Goal: Find specific page/section: Find specific page/section

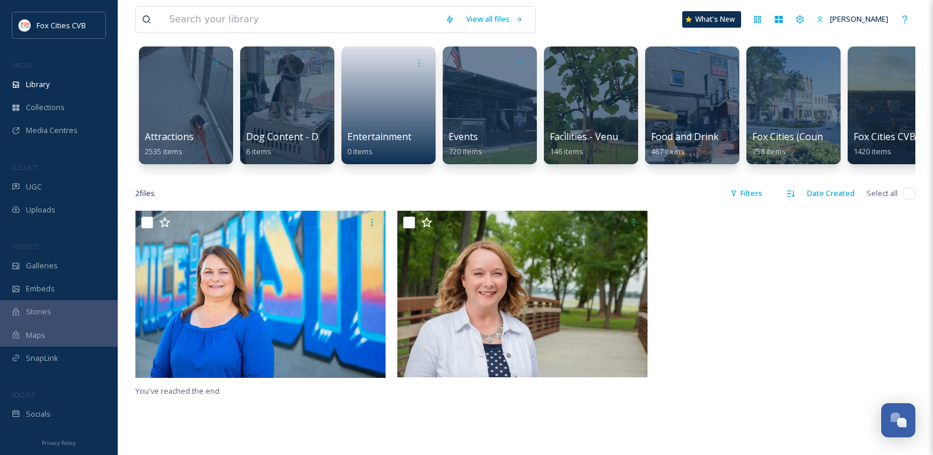
scroll to position [59, 0]
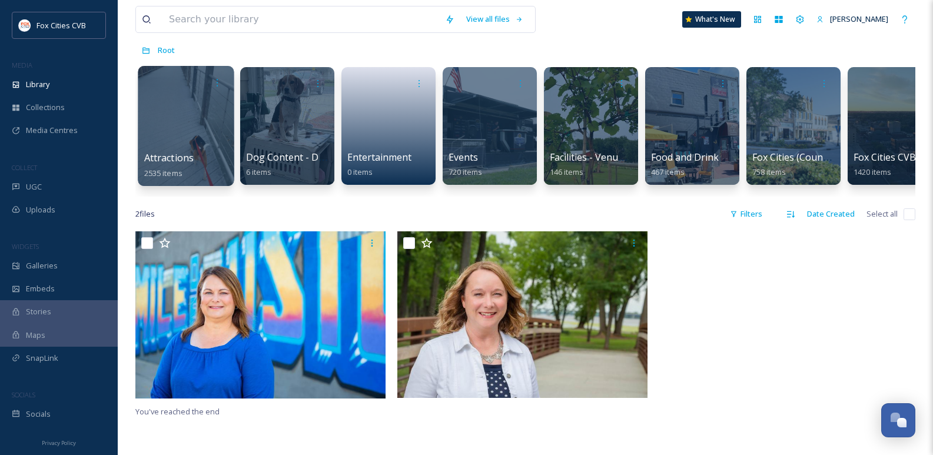
click at [195, 106] on div at bounding box center [186, 126] width 96 height 120
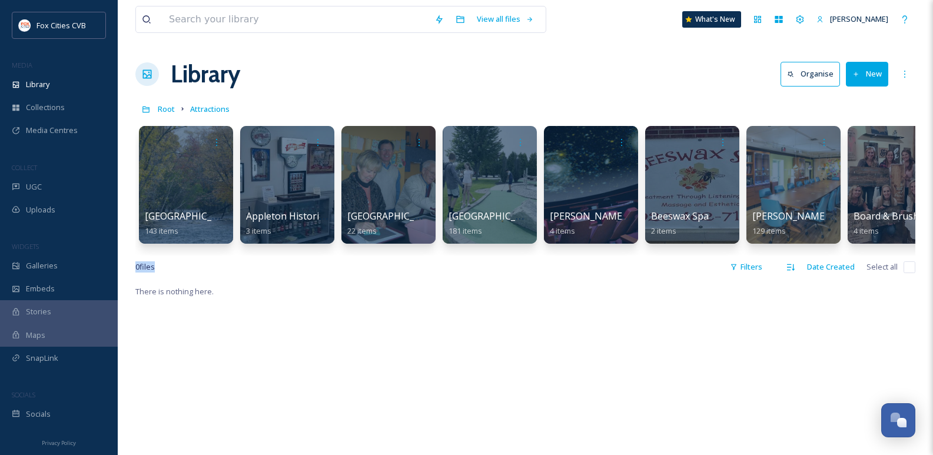
click at [171, 262] on div "View all files What's New Laura Seidl Library Organise New Root Attractions You…" at bounding box center [525, 369] width 815 height 739
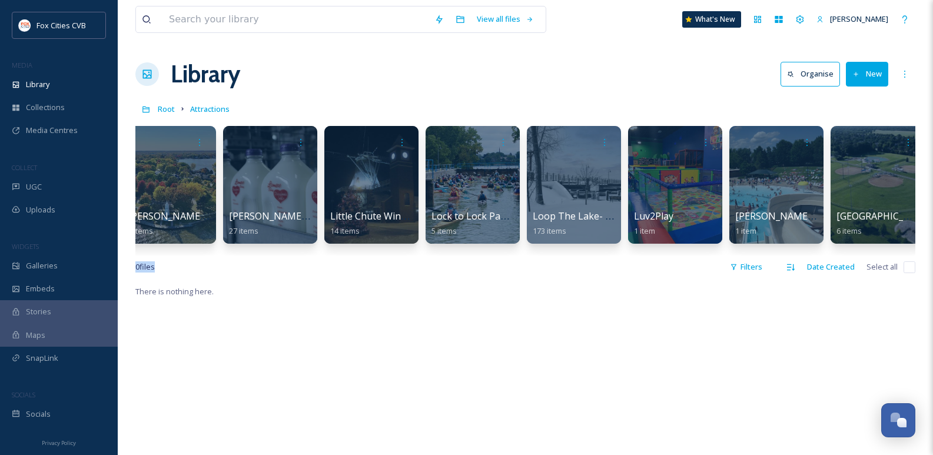
scroll to position [0, 3667]
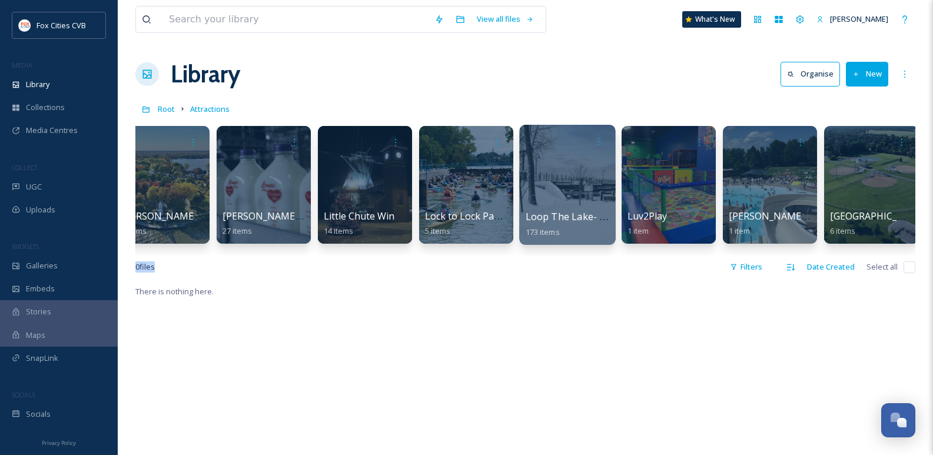
click at [561, 177] on div at bounding box center [567, 185] width 96 height 120
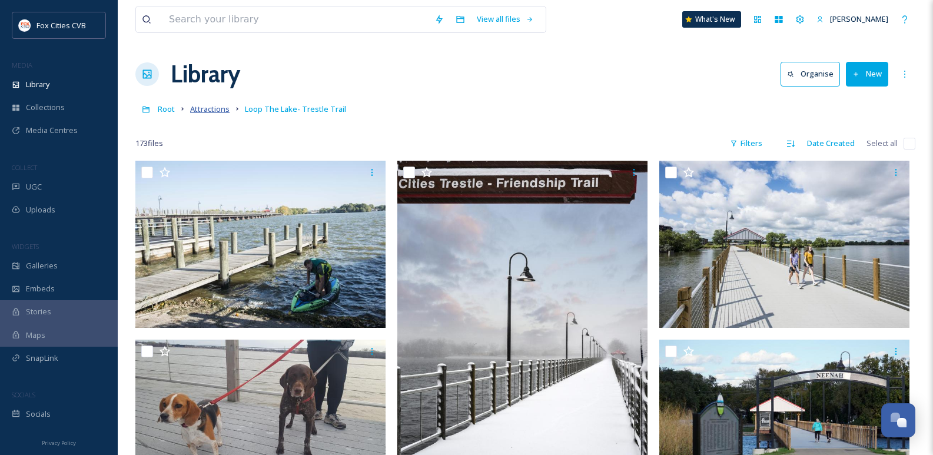
click at [220, 106] on span "Attractions" at bounding box center [209, 109] width 39 height 11
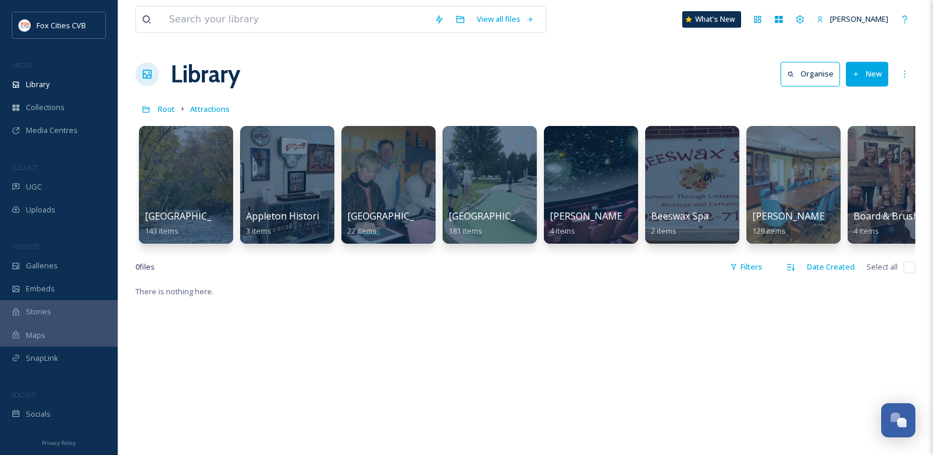
drag, startPoint x: 187, startPoint y: 265, endPoint x: 188, endPoint y: 257, distance: 8.3
click at [186, 262] on div "View all files What's New Laura Seidl Library Organise New Root Attractions You…" at bounding box center [525, 369] width 815 height 739
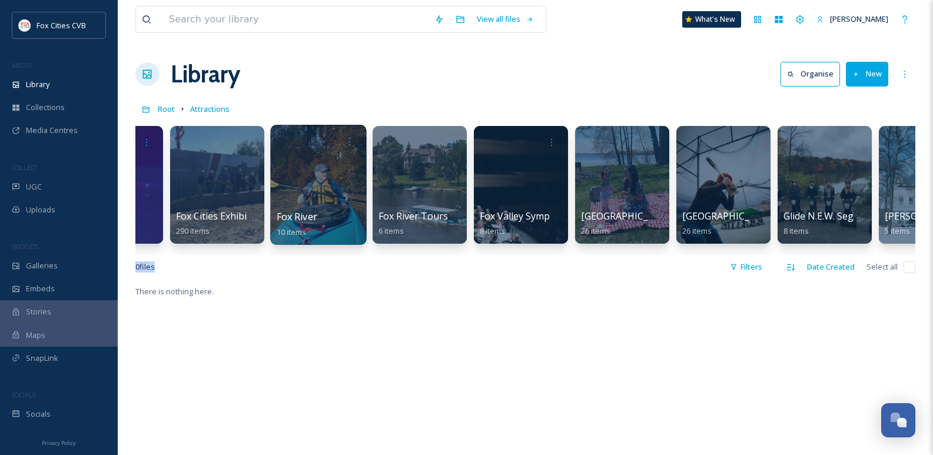
scroll to position [0, 1594]
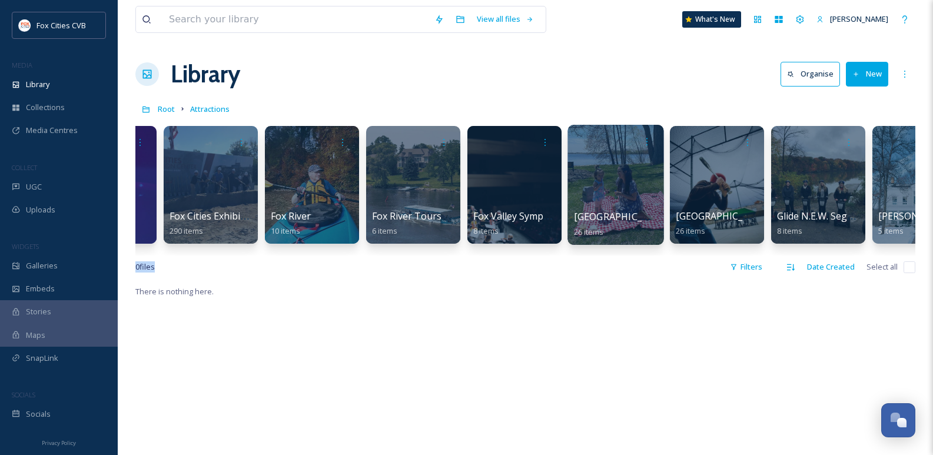
click at [578, 154] on div at bounding box center [615, 185] width 96 height 120
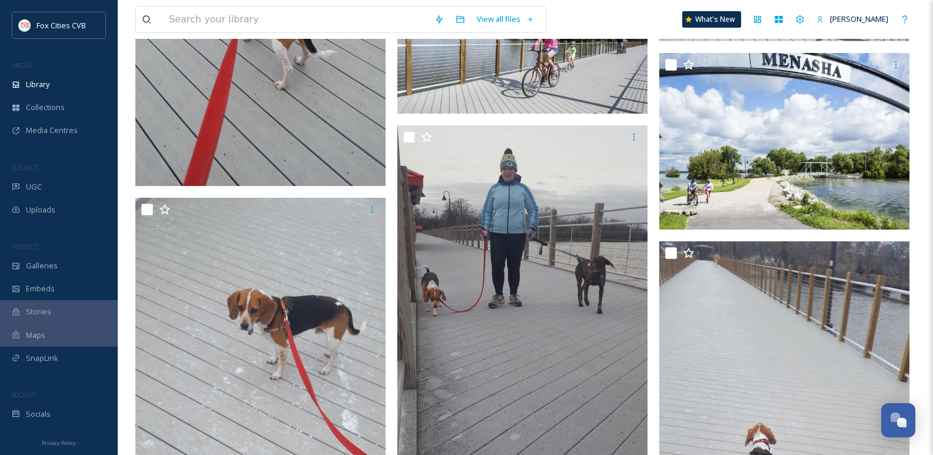
scroll to position [15815, 0]
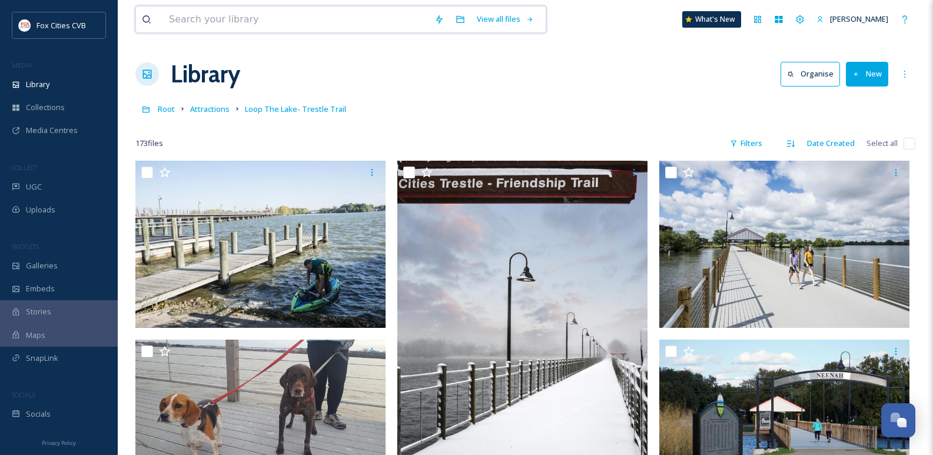
drag, startPoint x: 259, startPoint y: 19, endPoint x: 474, endPoint y: 48, distance: 217.3
click at [259, 19] on input at bounding box center [295, 19] width 265 height 26
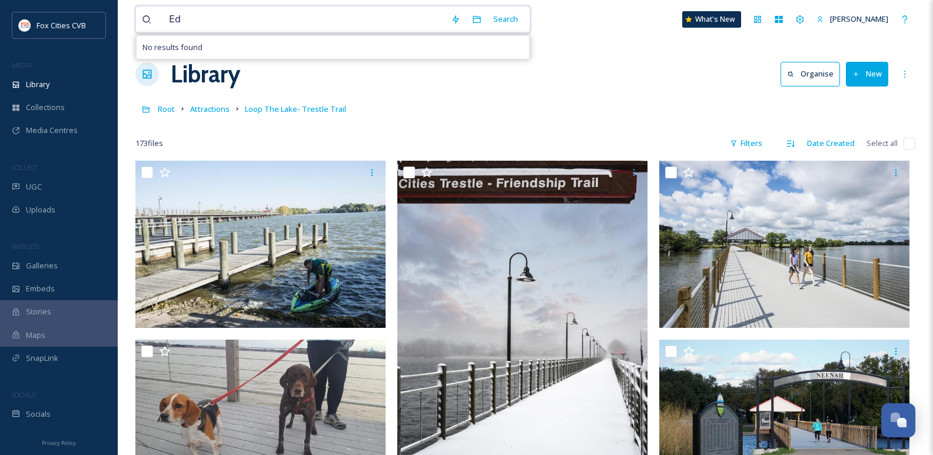
type input "E"
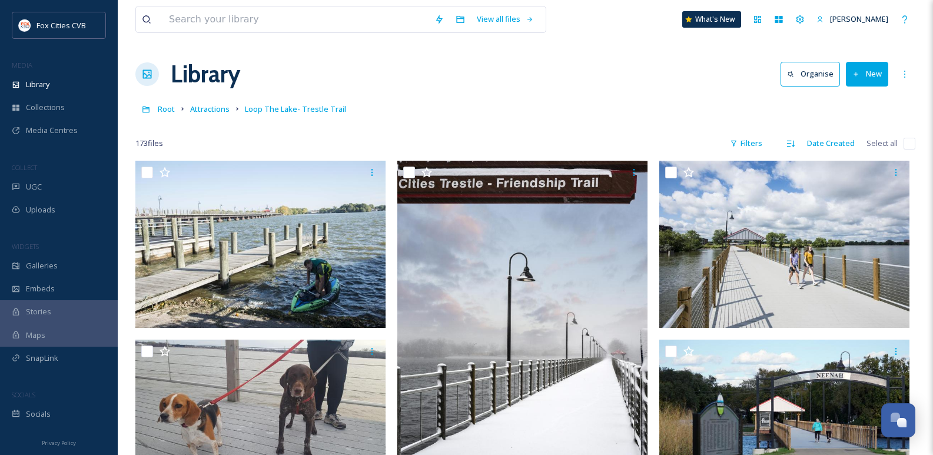
drag, startPoint x: 645, startPoint y: 109, endPoint x: 650, endPoint y: 117, distance: 9.5
click at [652, 117] on div "Root Attractions Loop The Lake- Trestle Trail" at bounding box center [525, 109] width 780 height 22
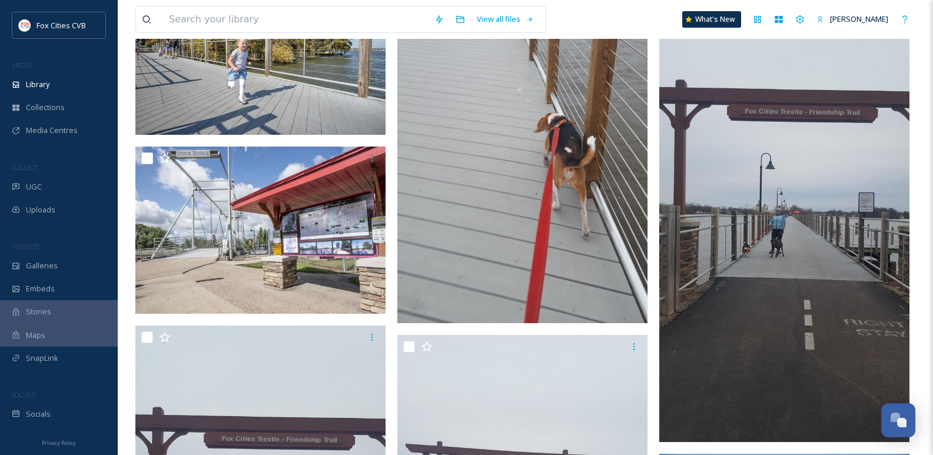
scroll to position [10178, 0]
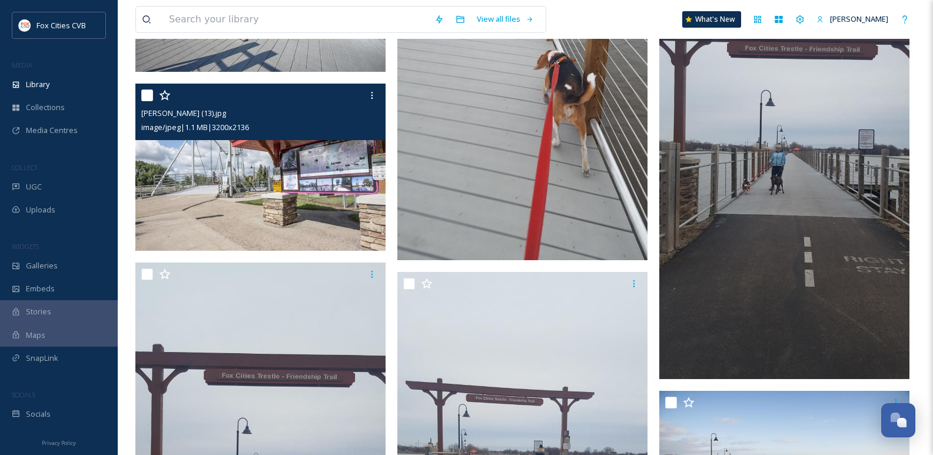
click at [220, 189] on img at bounding box center [260, 167] width 250 height 167
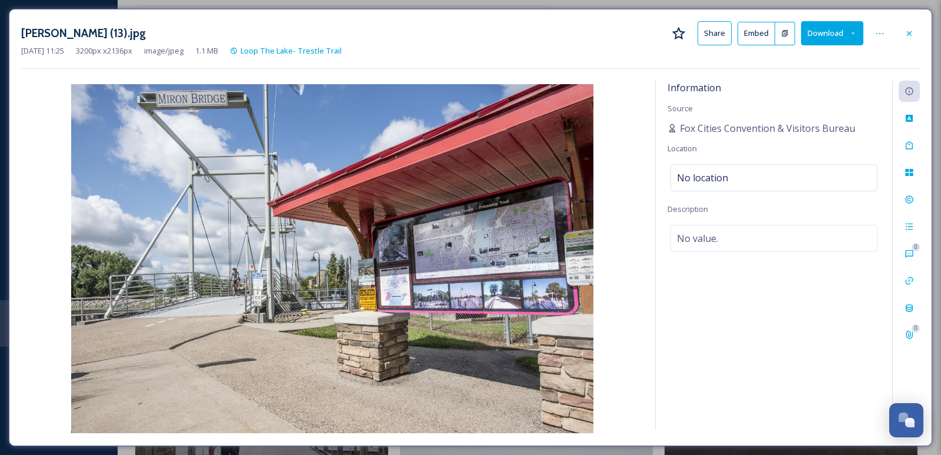
click at [914, 32] on div at bounding box center [909, 33] width 21 height 21
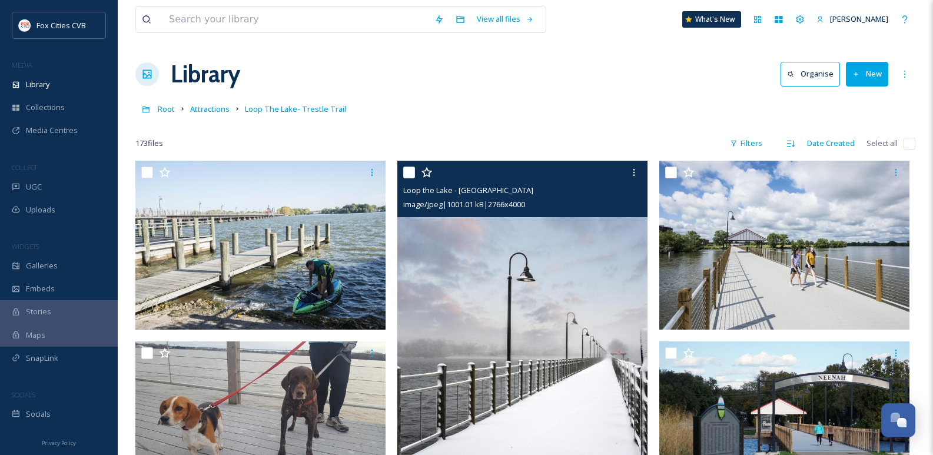
scroll to position [59, 0]
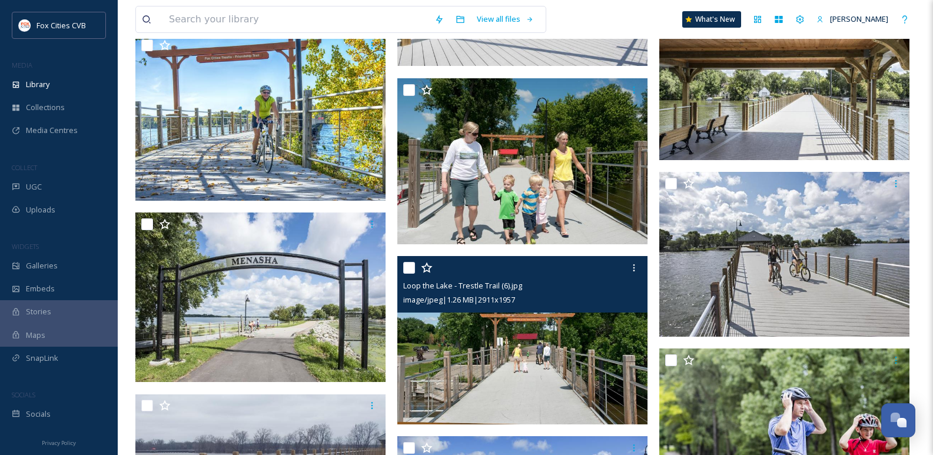
scroll to position [15167, 0]
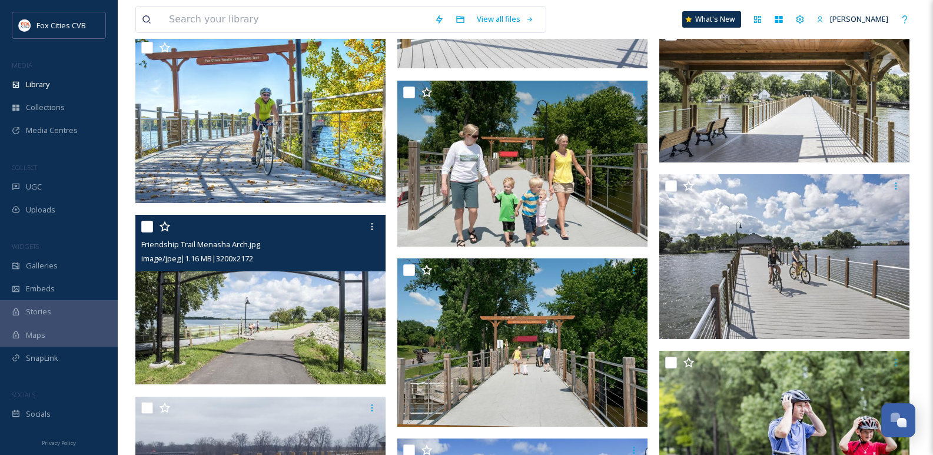
click at [302, 340] on img at bounding box center [260, 299] width 250 height 169
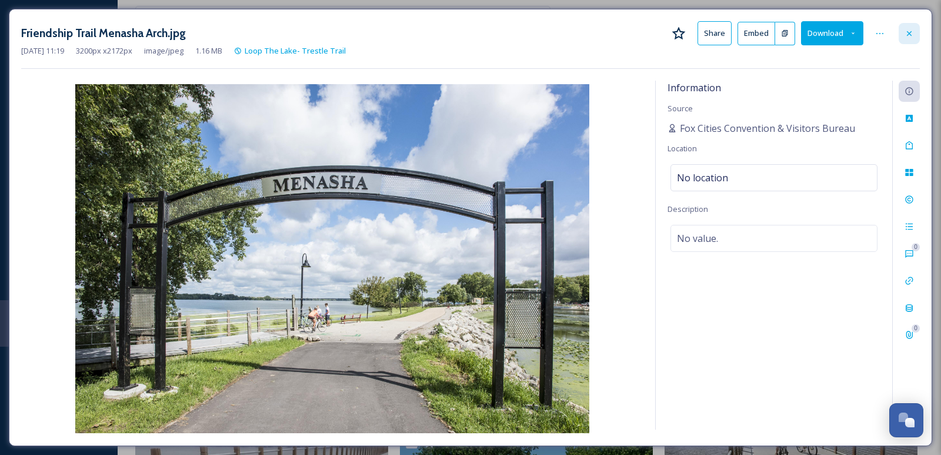
click at [905, 29] on icon at bounding box center [909, 33] width 9 height 9
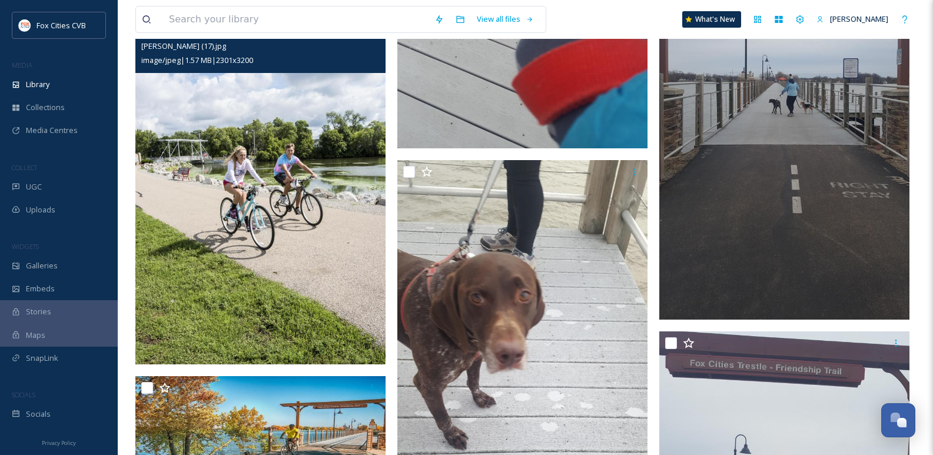
scroll to position [7295, 0]
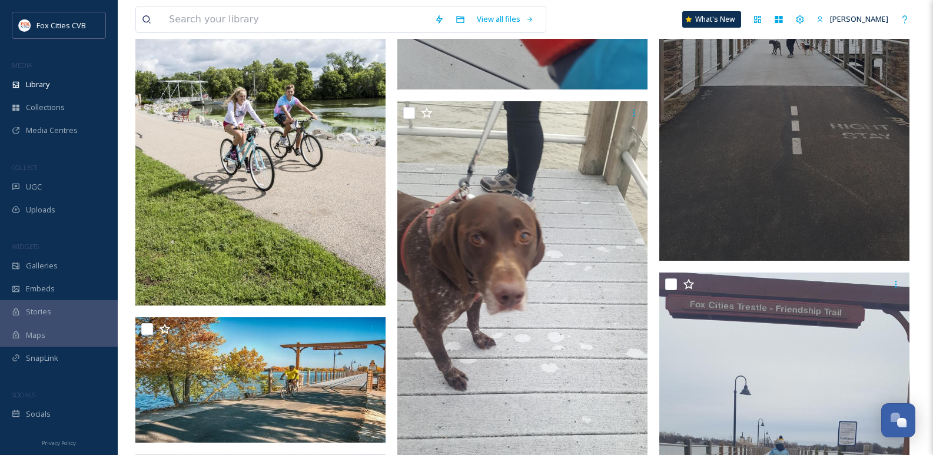
click at [254, 227] on img at bounding box center [260, 132] width 250 height 348
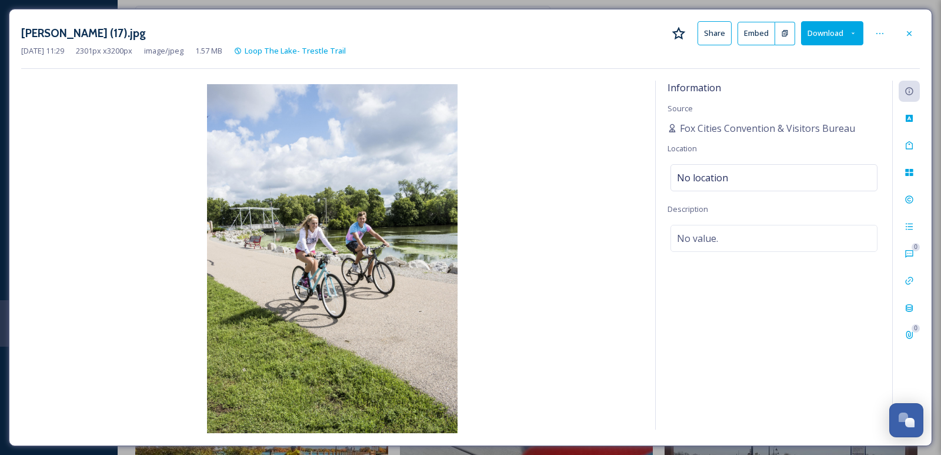
scroll to position [7016, 0]
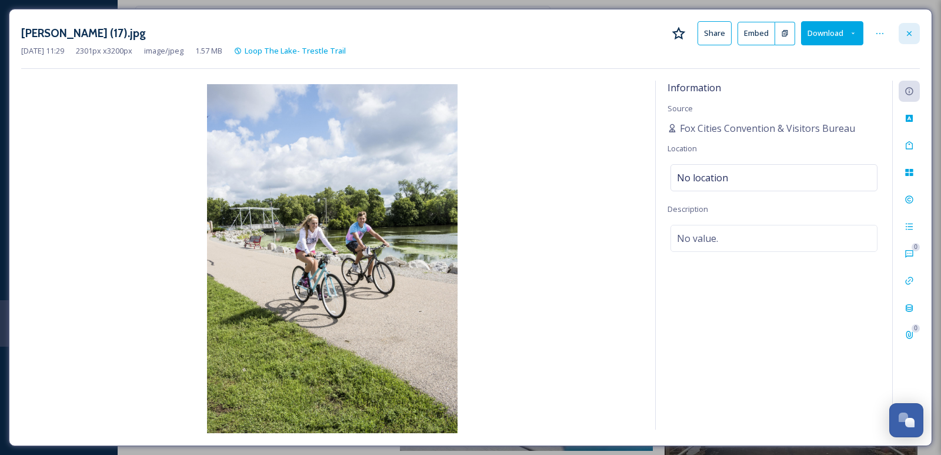
click at [911, 42] on div at bounding box center [909, 33] width 21 height 21
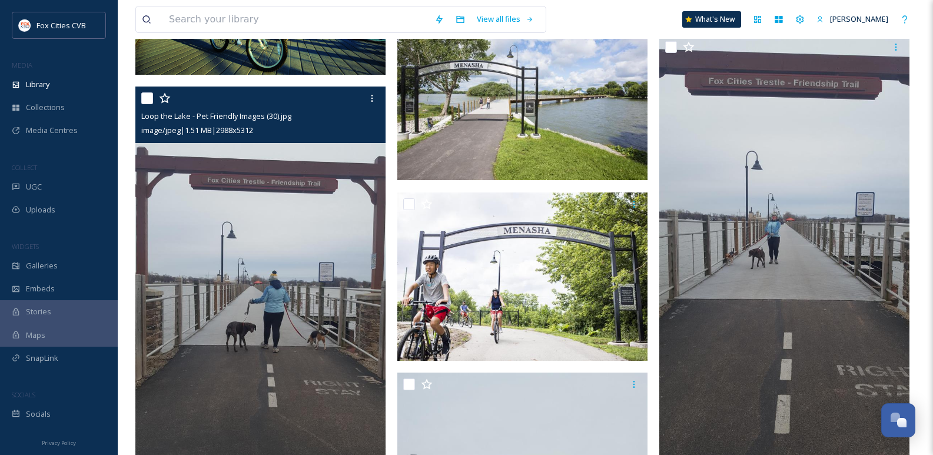
scroll to position [12729, 0]
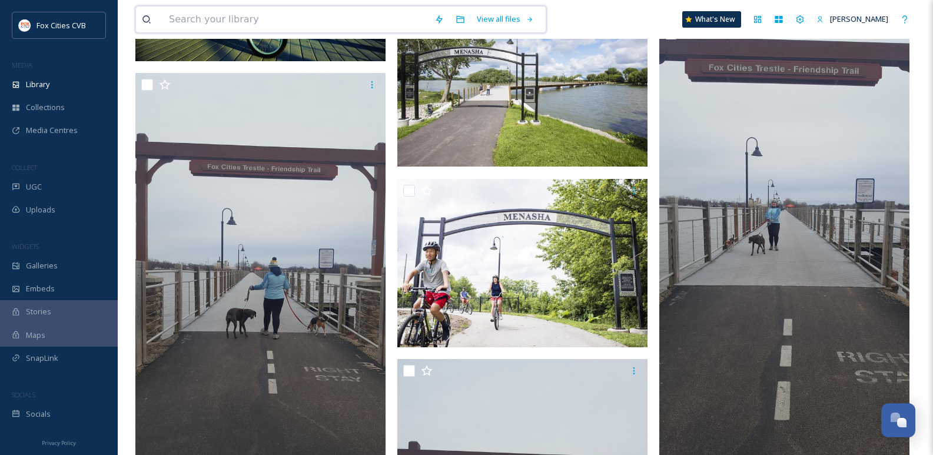
click at [256, 9] on input at bounding box center [295, 19] width 265 height 26
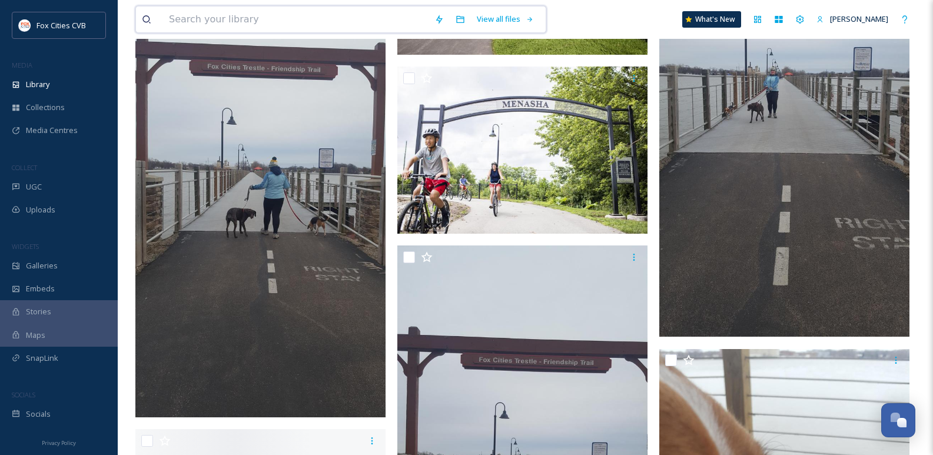
scroll to position [12629, 0]
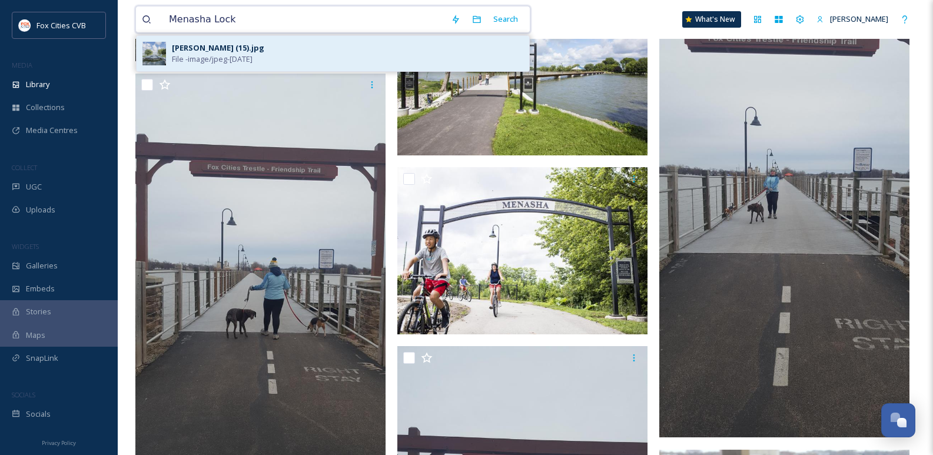
type input "Menasha Lock"
click at [304, 46] on div "Neenah Menasha Trestles (15).jpg File - image/jpeg - Feb 05 2024" at bounding box center [347, 53] width 351 height 22
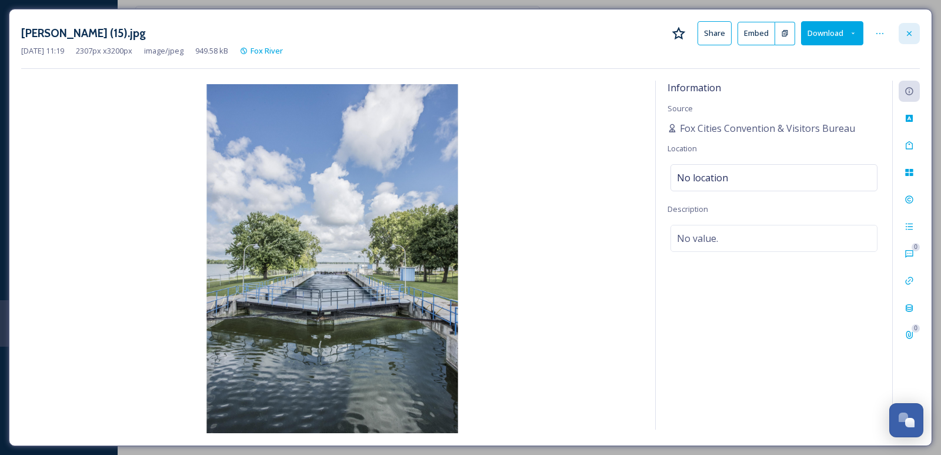
click at [904, 36] on div at bounding box center [909, 33] width 21 height 21
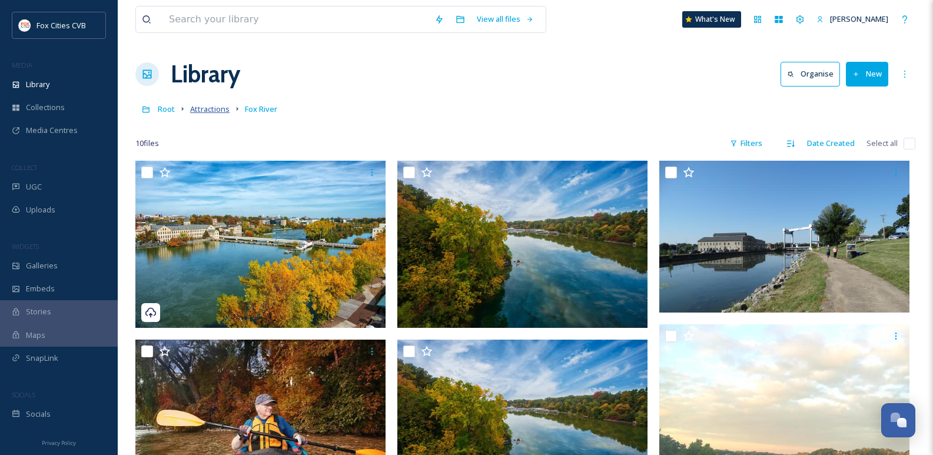
click at [203, 110] on span "Attractions" at bounding box center [209, 109] width 39 height 11
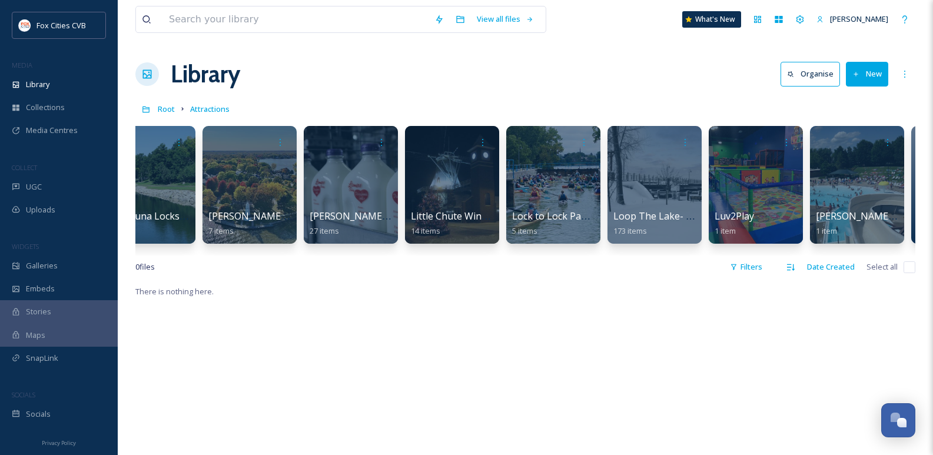
scroll to position [0, 3592]
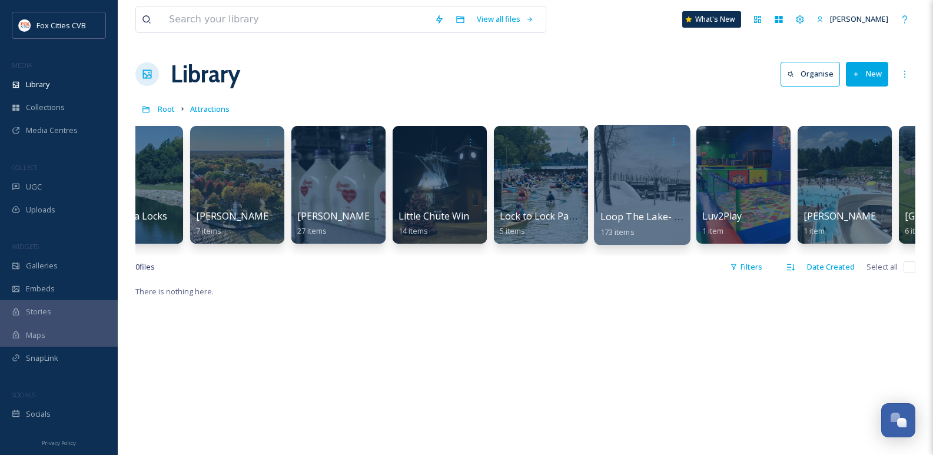
click at [627, 159] on div at bounding box center [642, 185] width 96 height 120
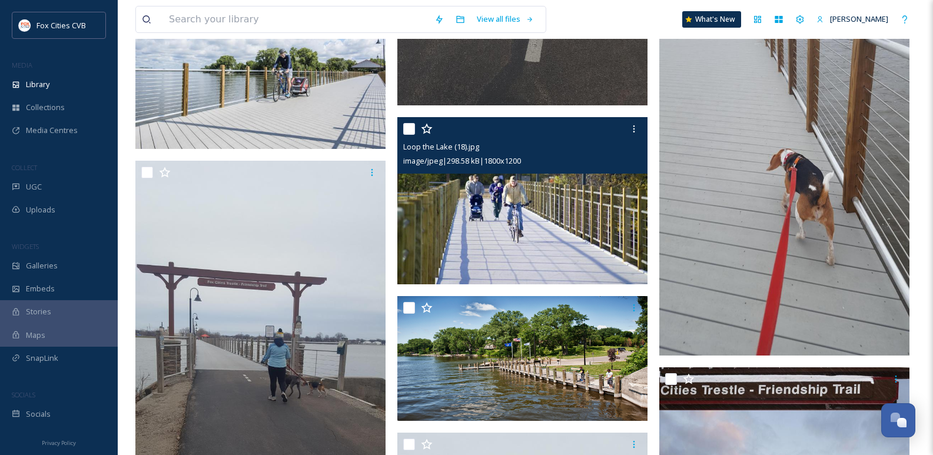
scroll to position [11708, 0]
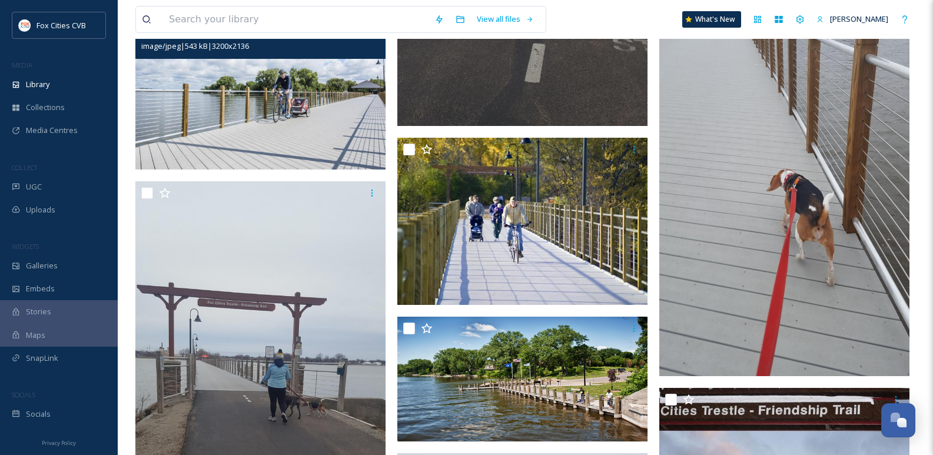
click at [261, 130] on img at bounding box center [260, 85] width 250 height 167
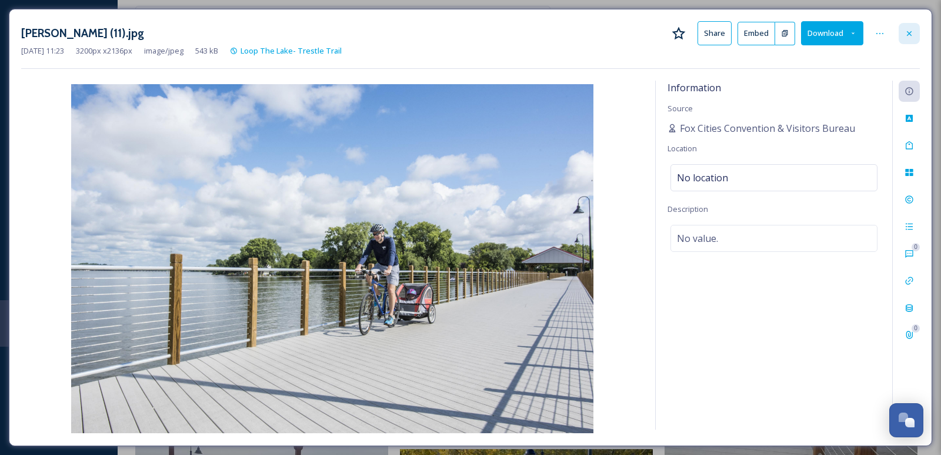
click at [907, 35] on icon at bounding box center [909, 33] width 9 height 9
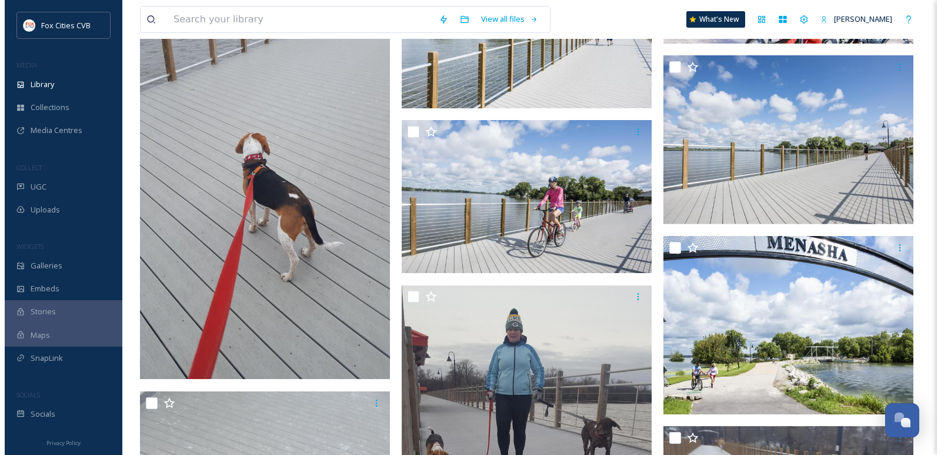
scroll to position [15824, 0]
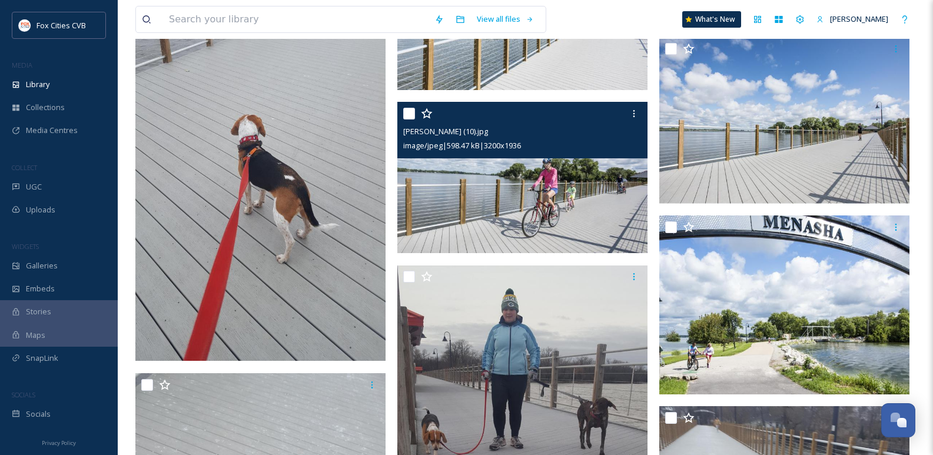
click at [617, 205] on img at bounding box center [522, 177] width 250 height 151
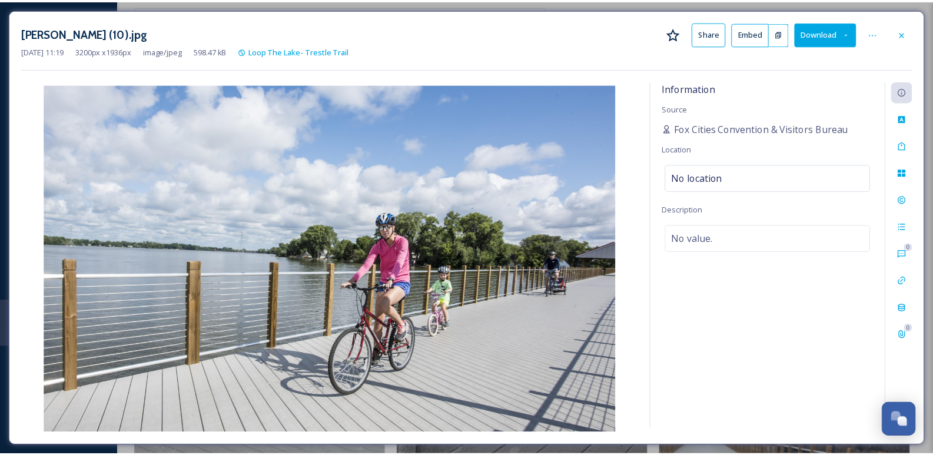
scroll to position [15826, 0]
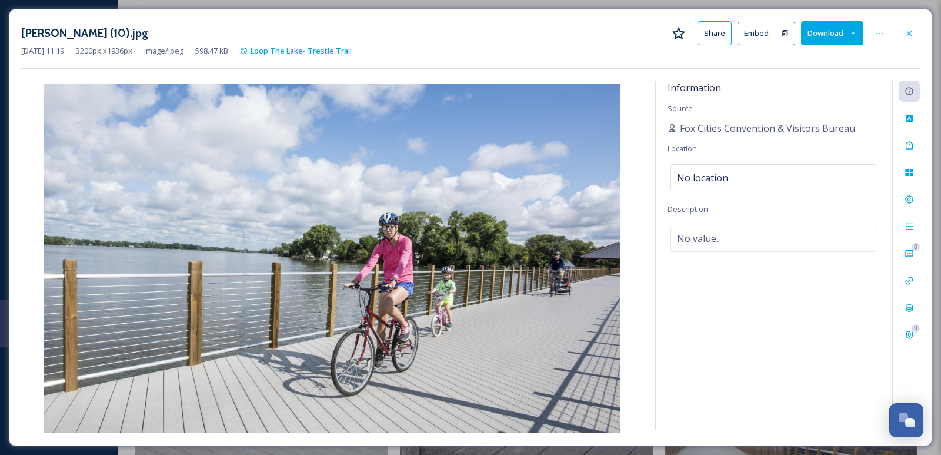
drag, startPoint x: 912, startPoint y: 40, endPoint x: 906, endPoint y: 44, distance: 7.2
click at [907, 44] on div at bounding box center [909, 33] width 21 height 21
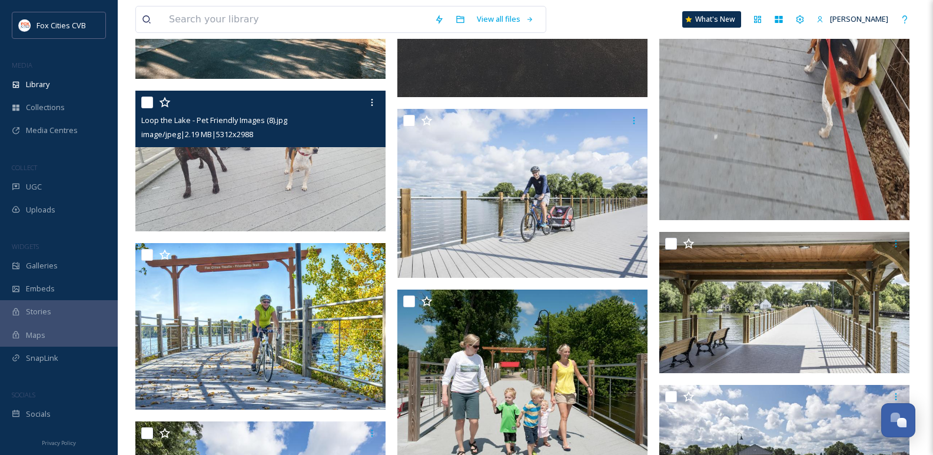
scroll to position [15060, 0]
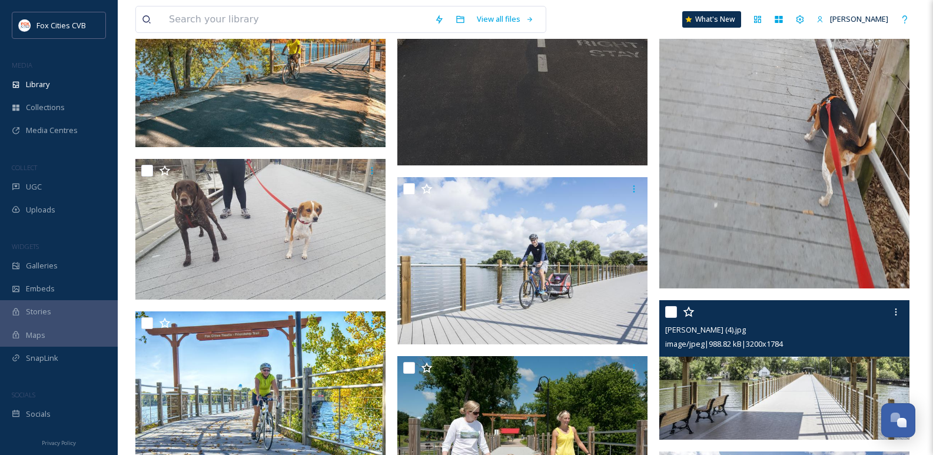
click at [694, 356] on div "Neenah Menasha Trestles (4).jpg image/jpeg | 988.82 kB | 3200 x 1784" at bounding box center [784, 328] width 250 height 56
click at [720, 377] on img at bounding box center [784, 369] width 250 height 139
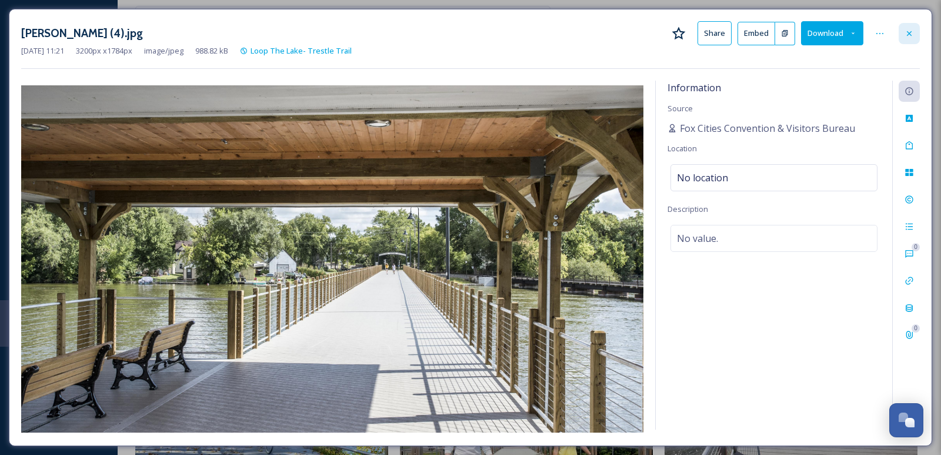
click at [908, 29] on icon at bounding box center [909, 33] width 9 height 9
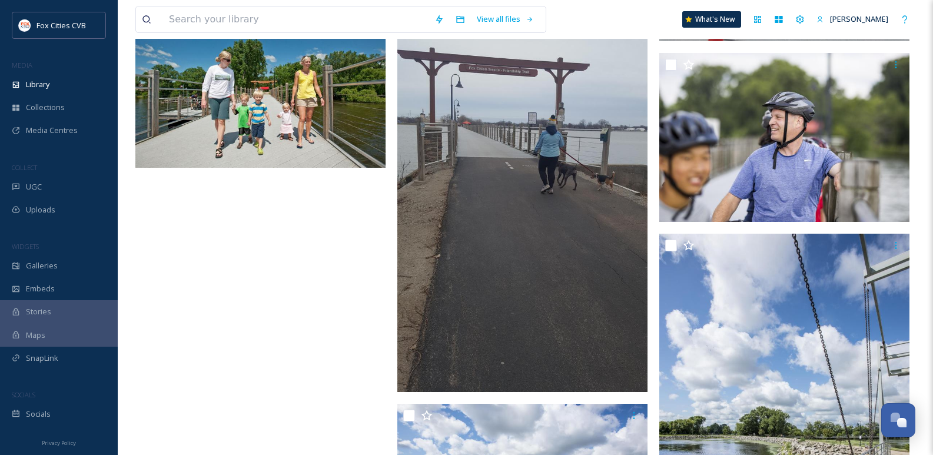
scroll to position [16822, 0]
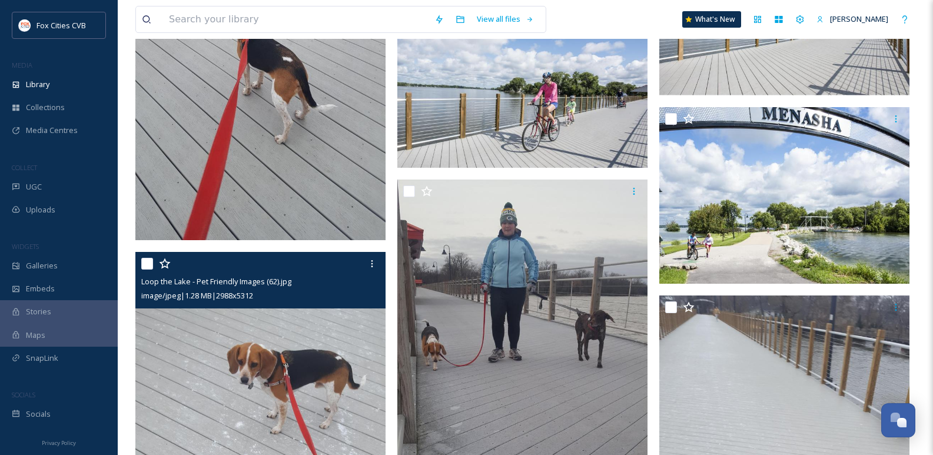
scroll to position [15756, 0]
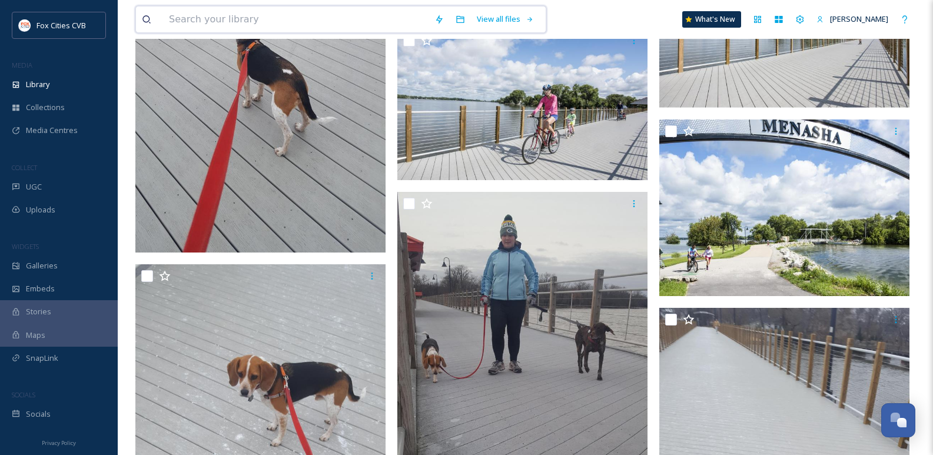
click at [321, 19] on input at bounding box center [295, 19] width 265 height 26
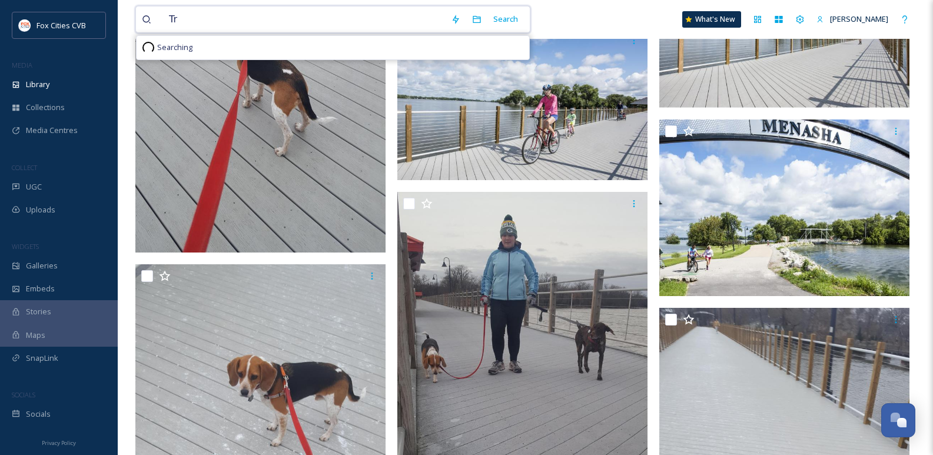
type input "T"
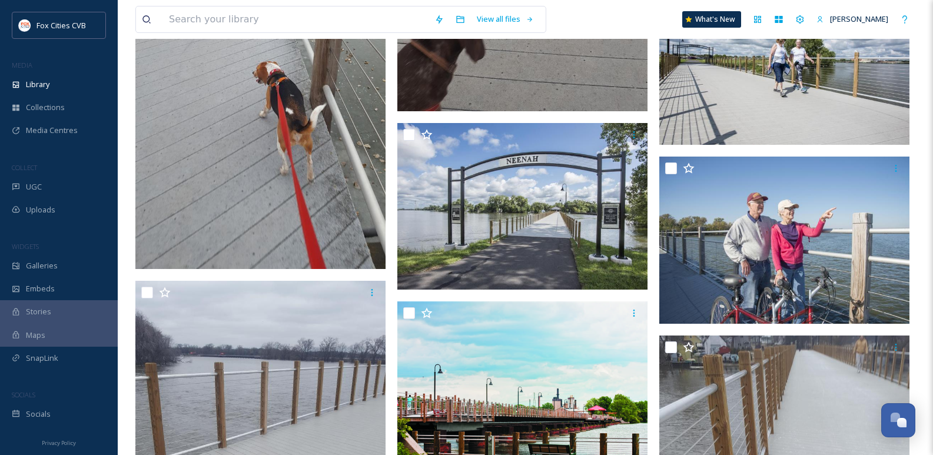
scroll to position [13944, 0]
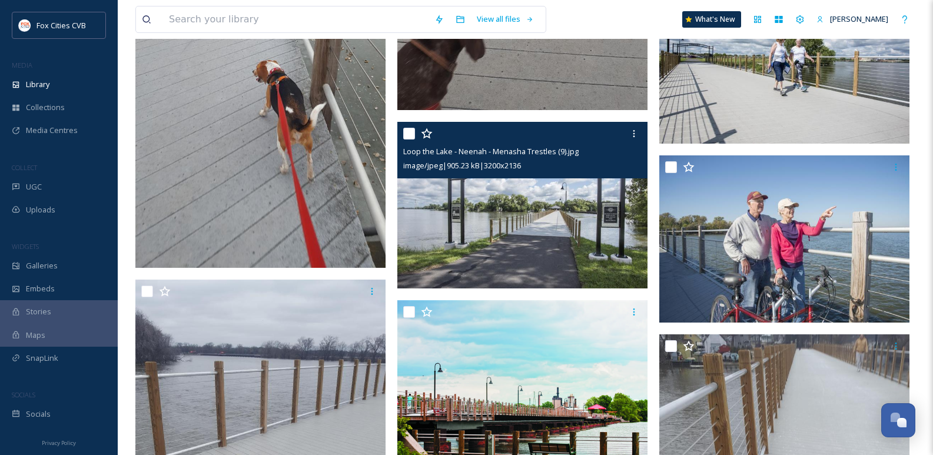
click at [571, 220] on img at bounding box center [522, 205] width 250 height 167
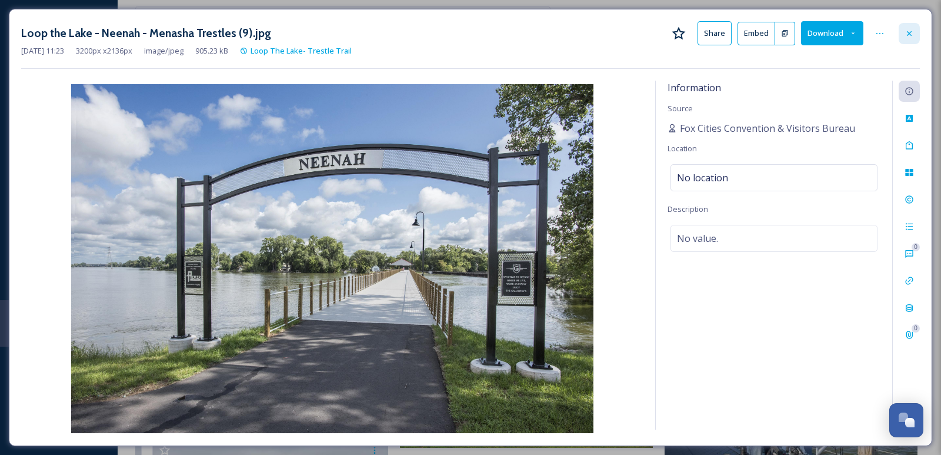
click at [918, 30] on div at bounding box center [909, 33] width 21 height 21
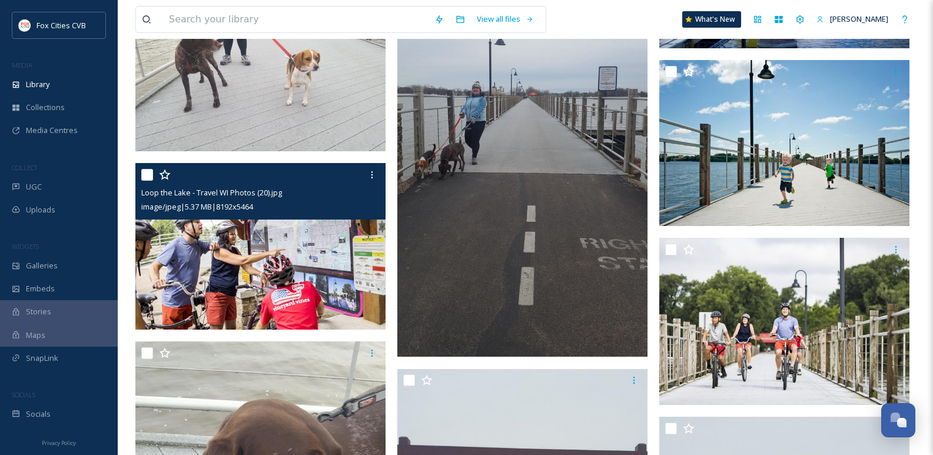
scroll to position [2706, 0]
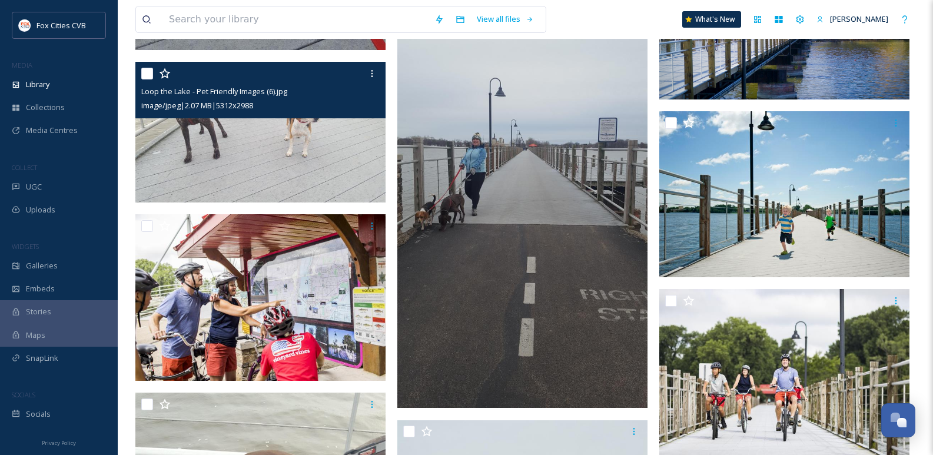
drag, startPoint x: 164, startPoint y: 127, endPoint x: 502, endPoint y: 134, distance: 337.8
click at [502, 134] on img at bounding box center [522, 186] width 250 height 444
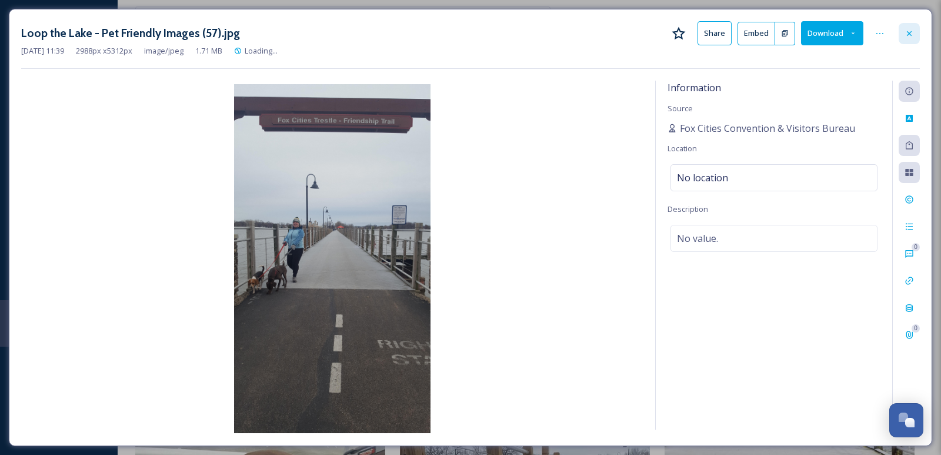
click at [911, 26] on div at bounding box center [909, 33] width 21 height 21
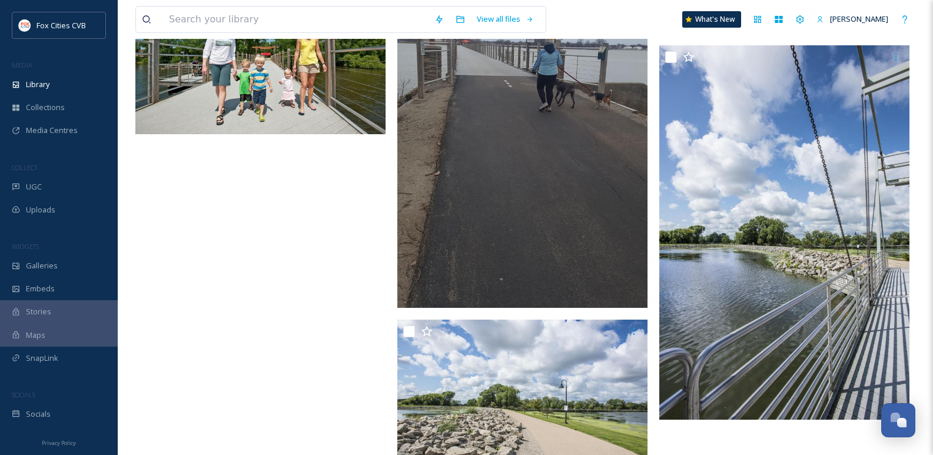
scroll to position [16748, 0]
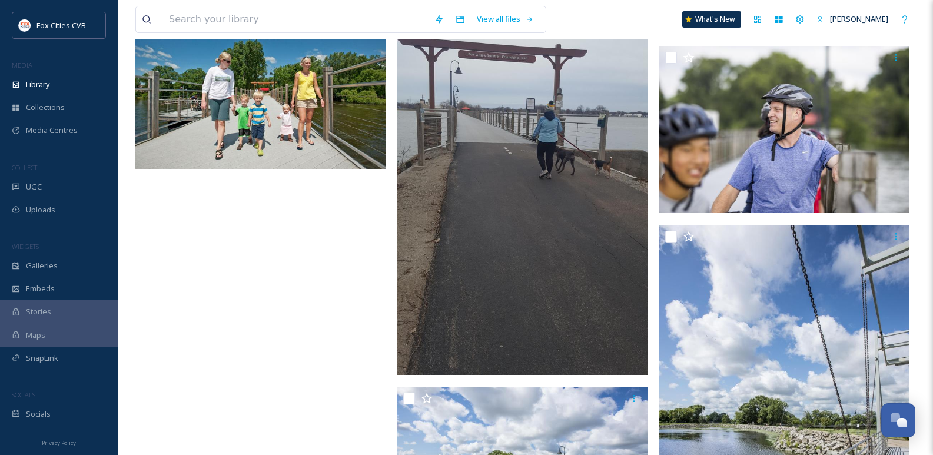
scroll to position [16638, 0]
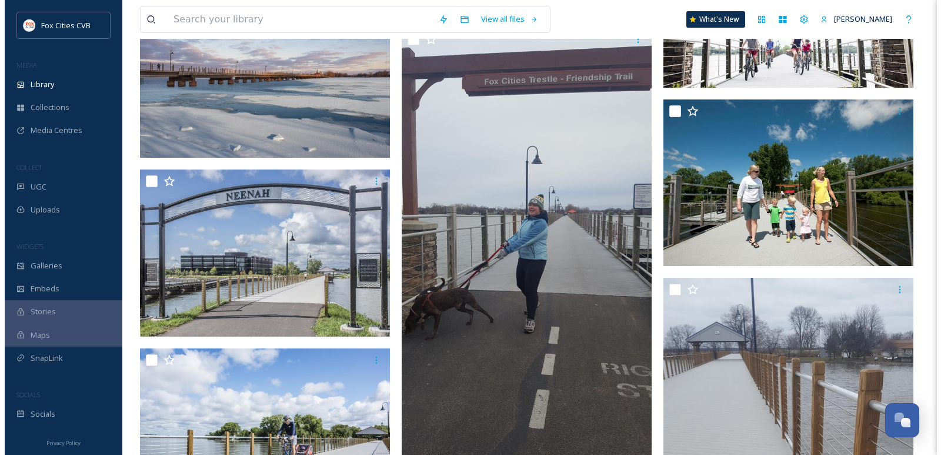
scroll to position [11343, 0]
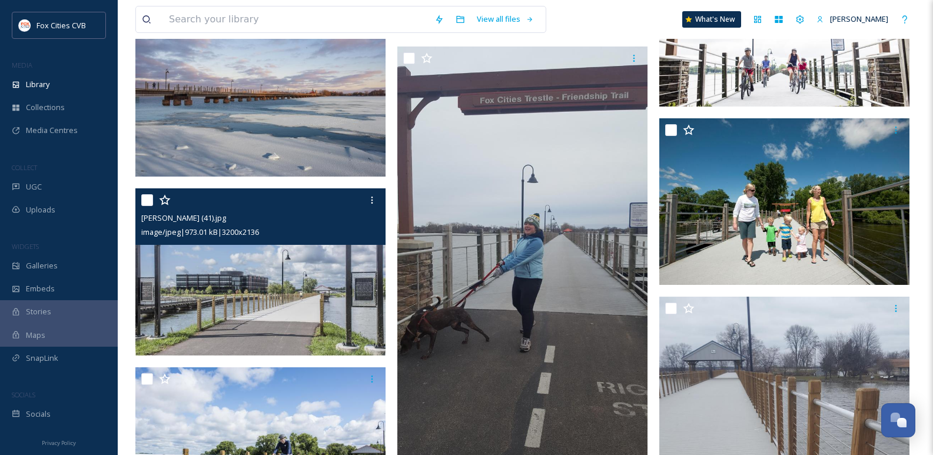
click at [312, 296] on img at bounding box center [260, 271] width 250 height 167
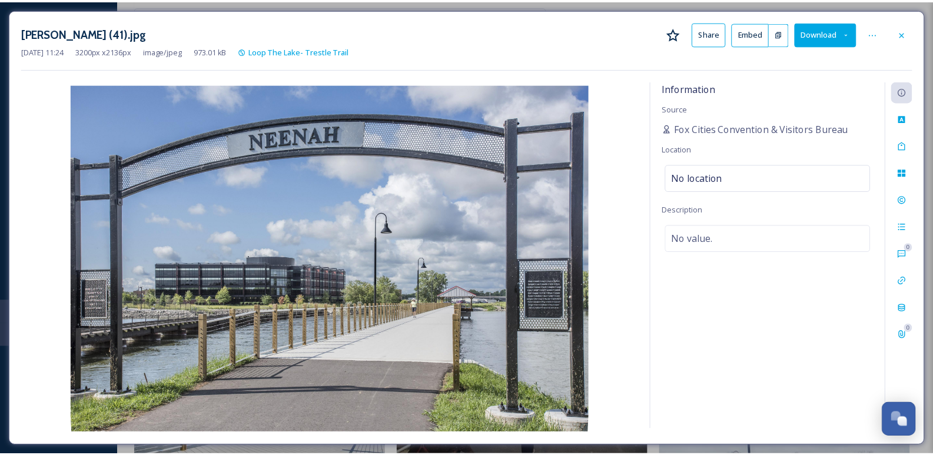
scroll to position [11469, 0]
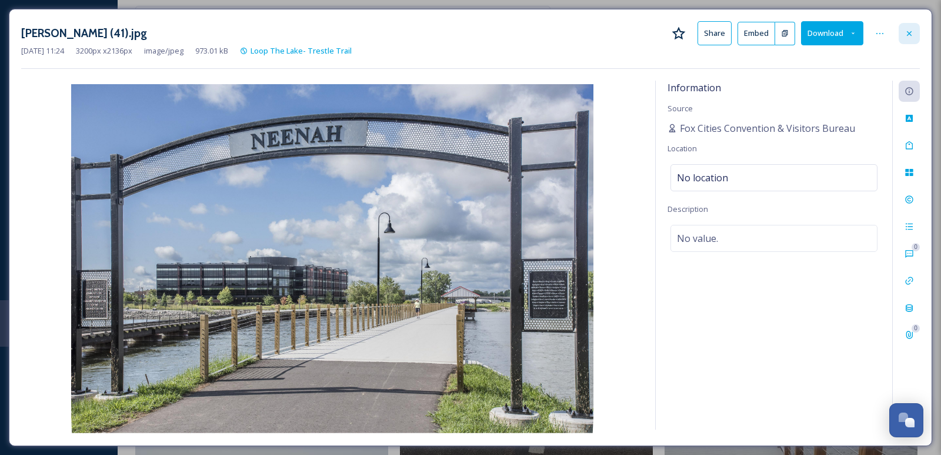
click at [899, 34] on div at bounding box center [909, 33] width 21 height 21
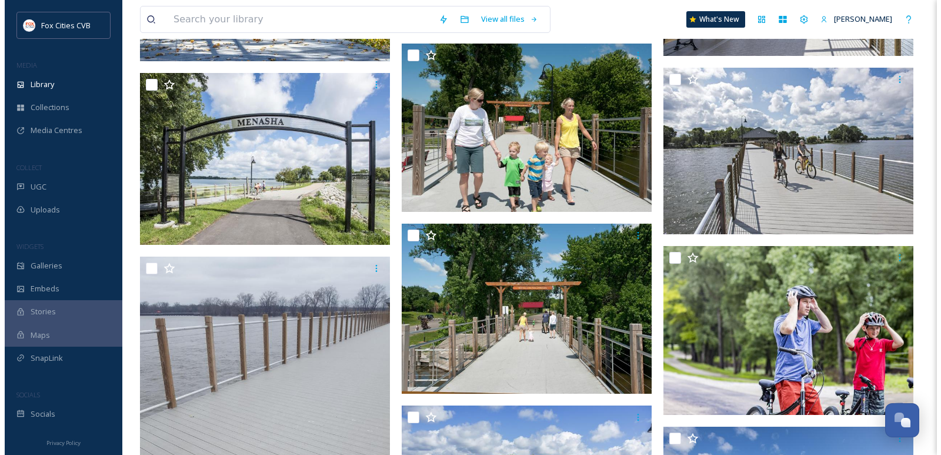
scroll to position [15356, 0]
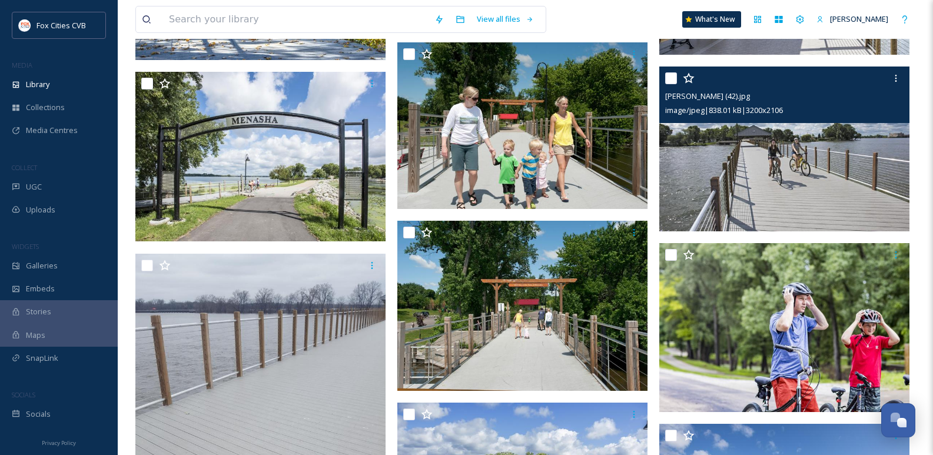
click at [720, 167] on img at bounding box center [784, 148] width 250 height 165
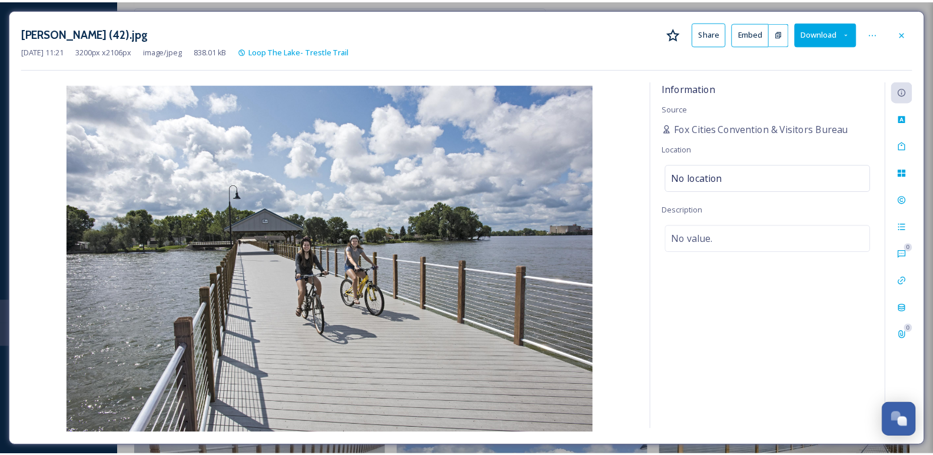
scroll to position [15482, 0]
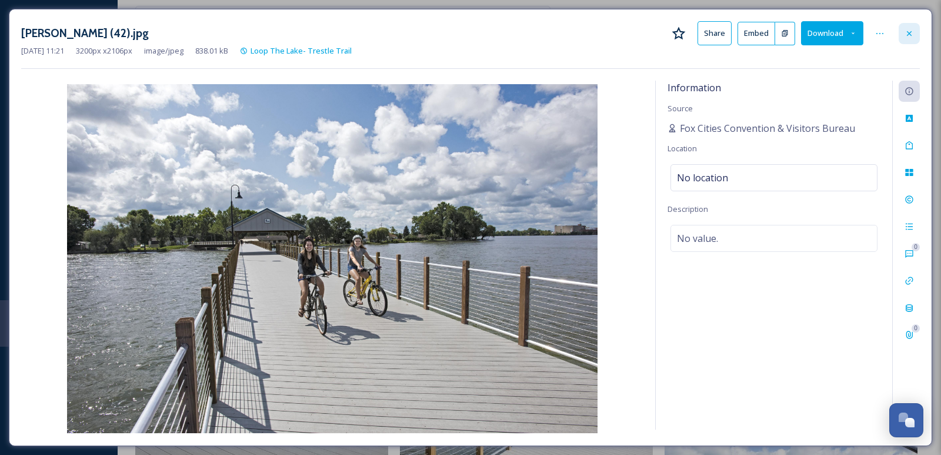
click at [902, 31] on div at bounding box center [909, 33] width 21 height 21
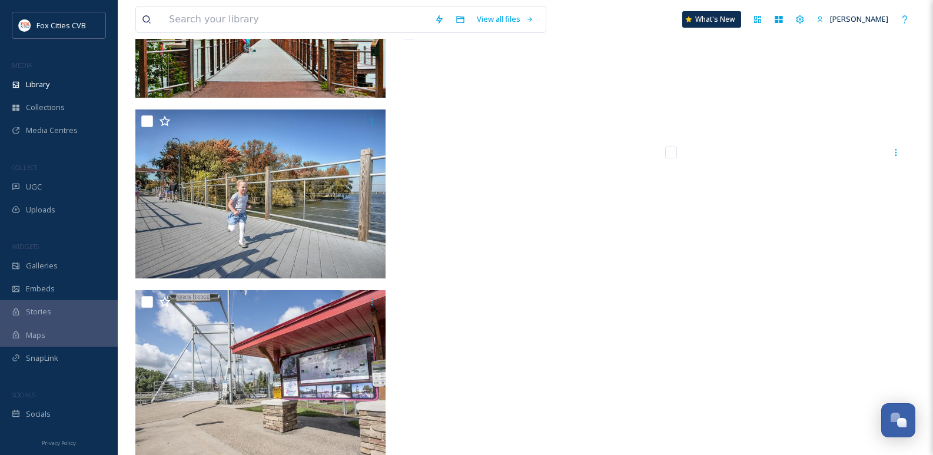
scroll to position [9813, 0]
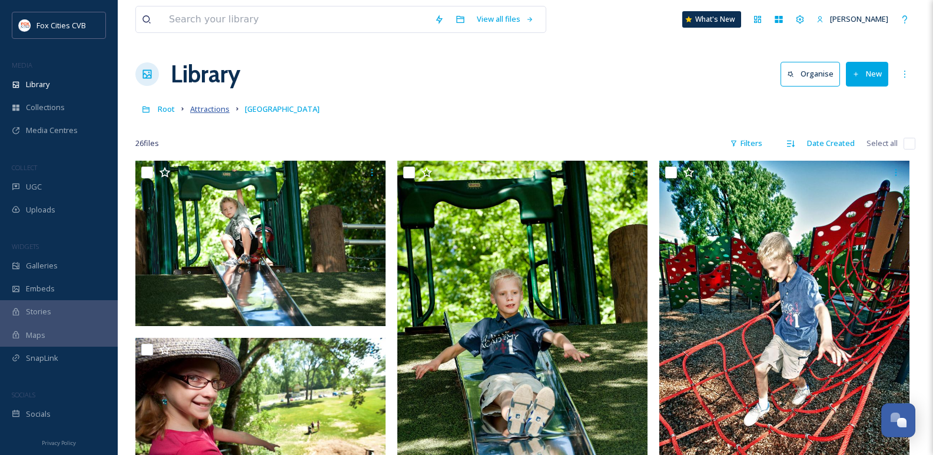
click at [199, 109] on span "Attractions" at bounding box center [209, 109] width 39 height 11
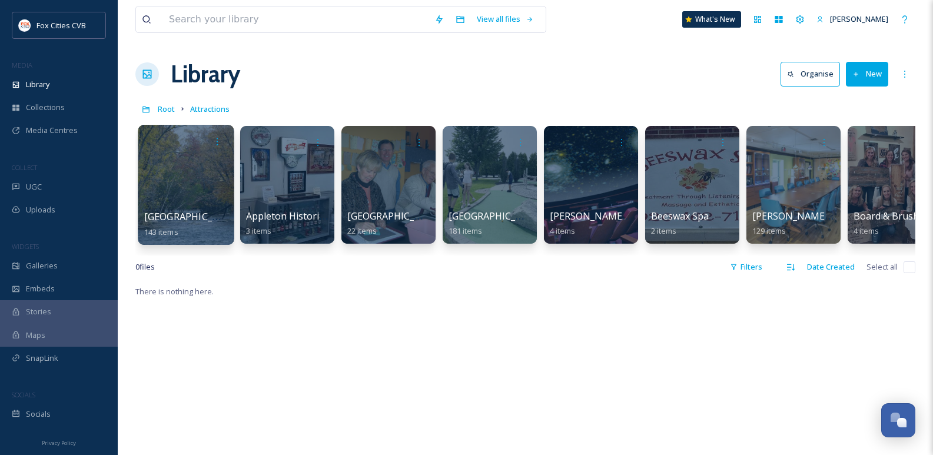
click at [203, 182] on div at bounding box center [186, 185] width 96 height 120
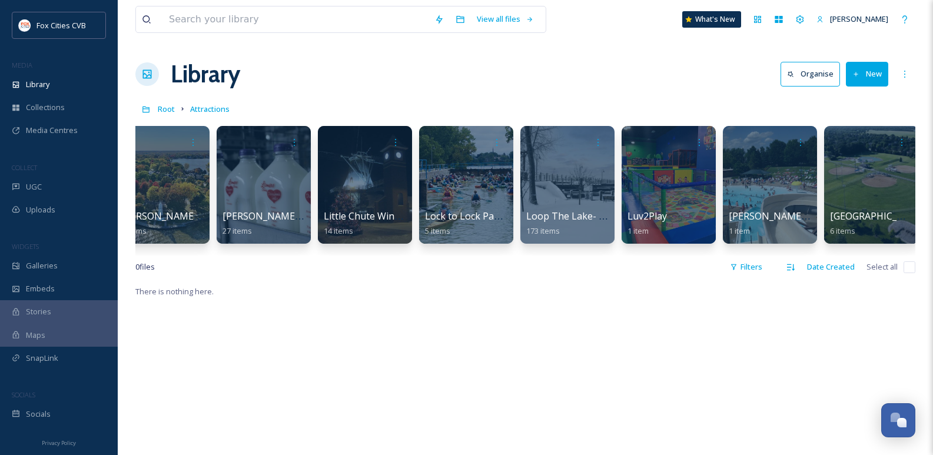
scroll to position [0, 3672]
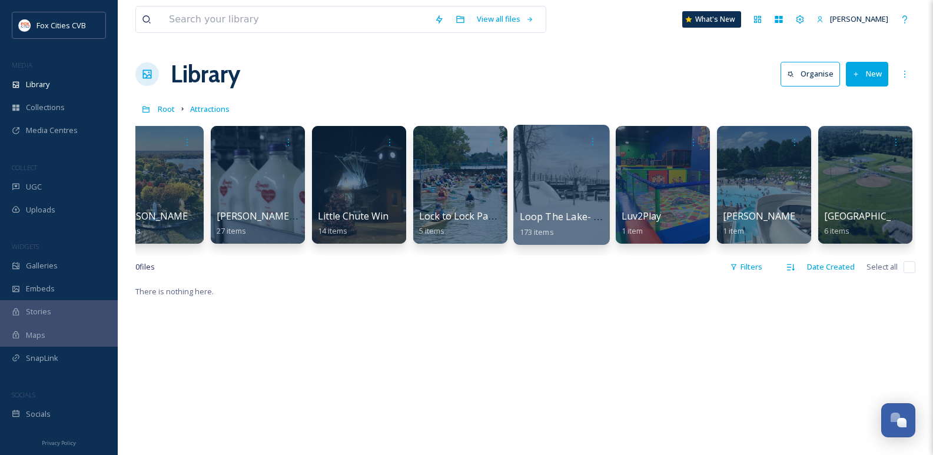
click at [558, 194] on div at bounding box center [561, 185] width 96 height 120
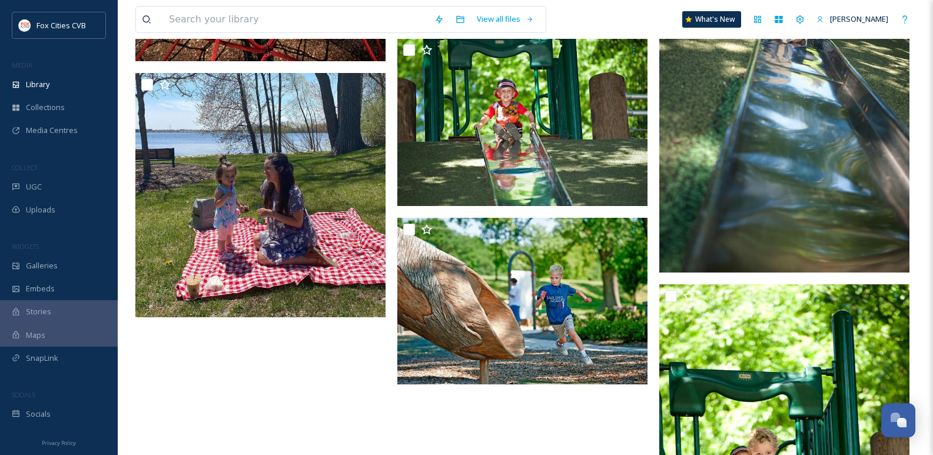
scroll to position [1823, 0]
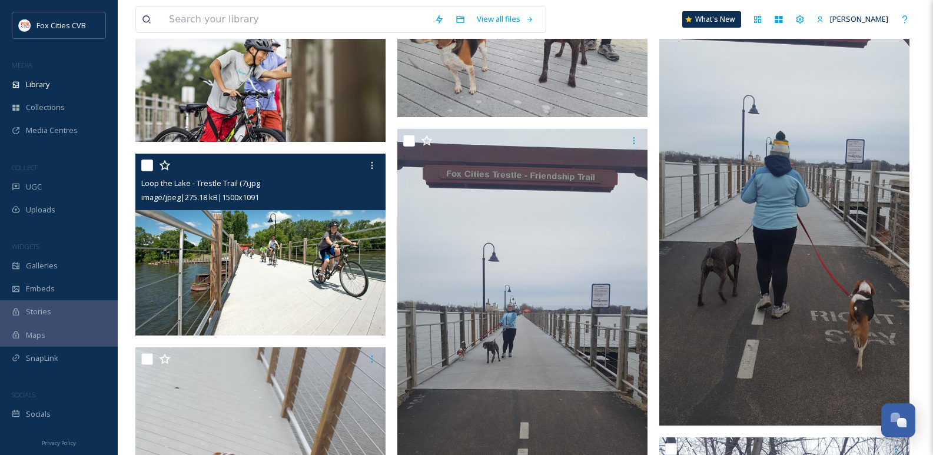
scroll to position [4707, 0]
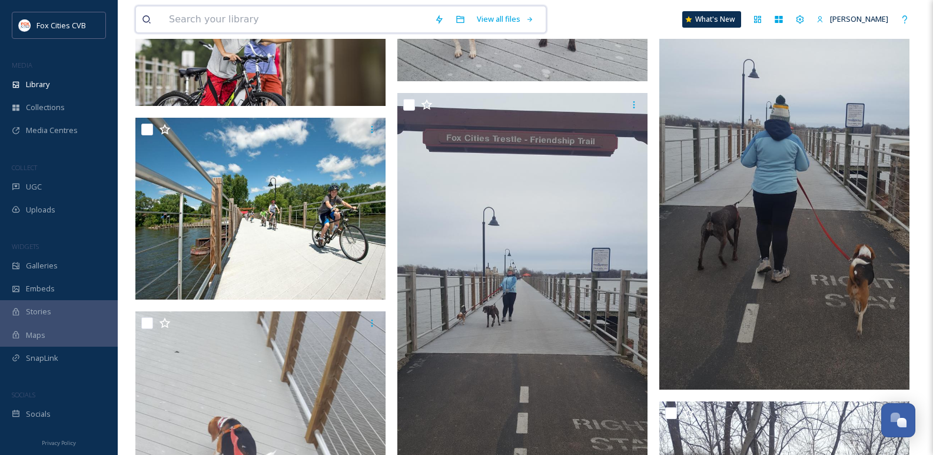
click at [275, 22] on input at bounding box center [295, 19] width 265 height 26
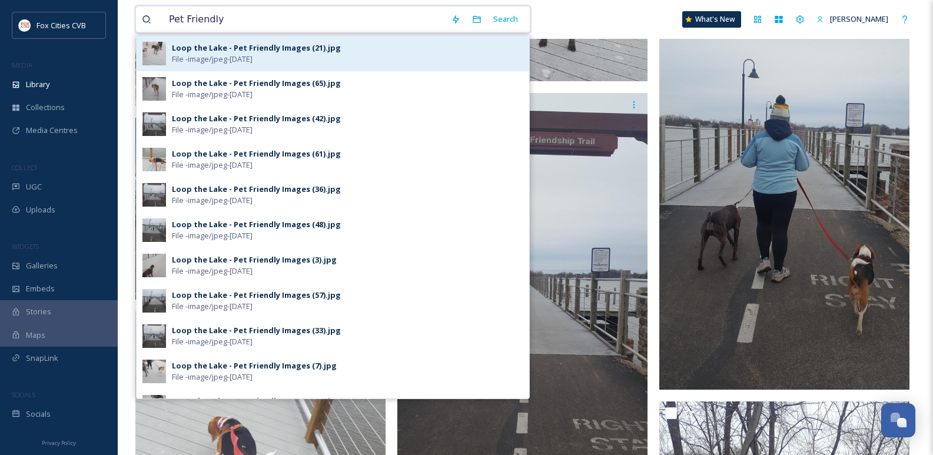
scroll to position [59, 0]
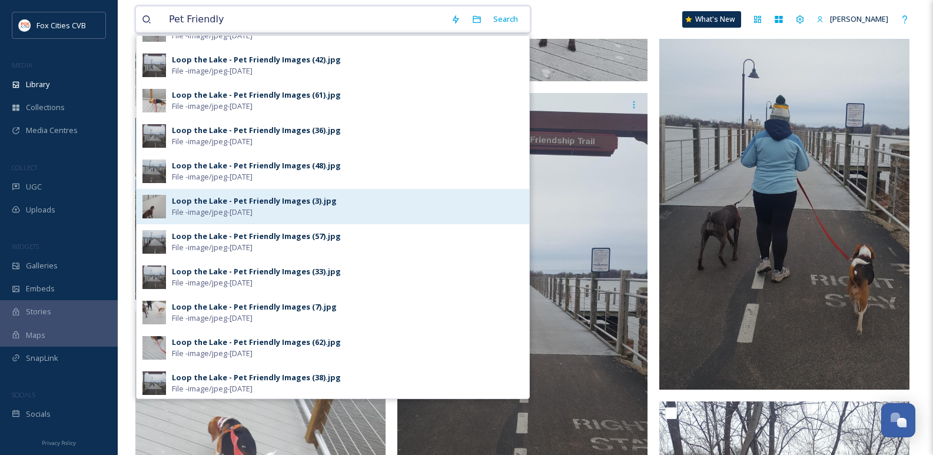
type input "Pet Friendly"
click at [161, 197] on img at bounding box center [154, 207] width 24 height 24
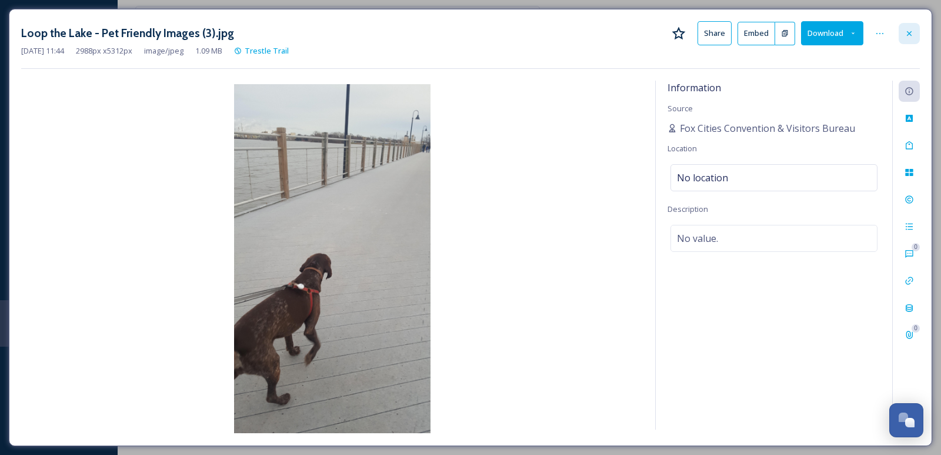
click at [901, 35] on div at bounding box center [909, 33] width 21 height 21
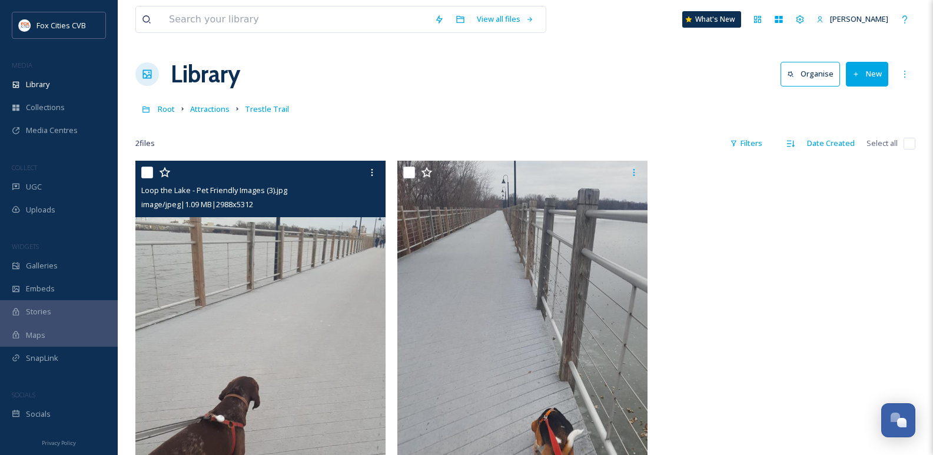
click at [154, 172] on div at bounding box center [261, 172] width 241 height 21
click at [143, 166] on input "checkbox" at bounding box center [147, 172] width 12 height 12
checkbox input "true"
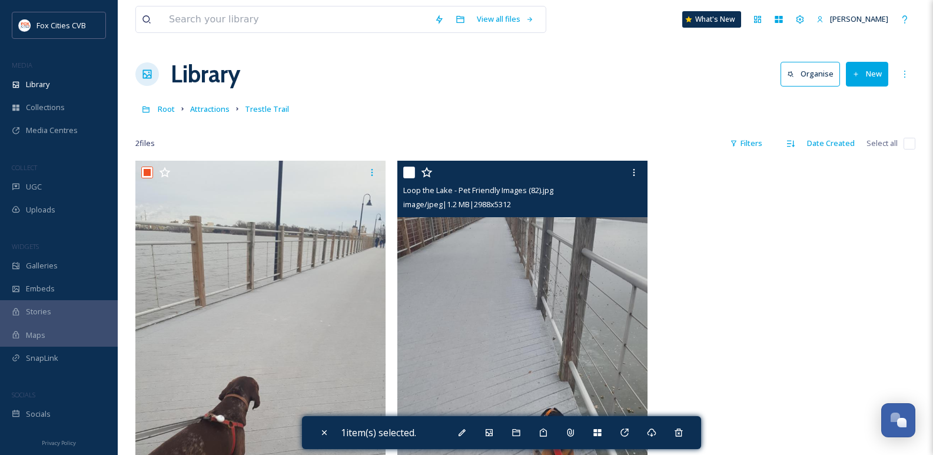
click at [413, 170] on input "checkbox" at bounding box center [409, 172] width 12 height 12
checkbox input "true"
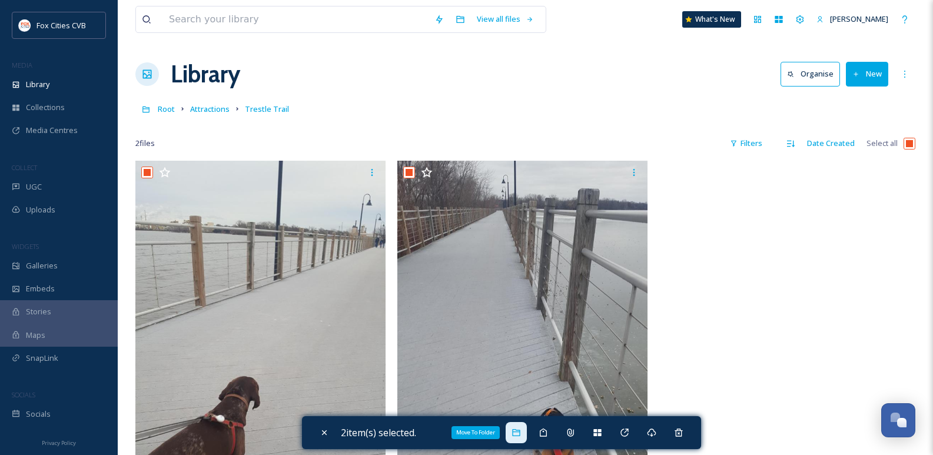
click at [518, 430] on icon at bounding box center [515, 432] width 9 height 9
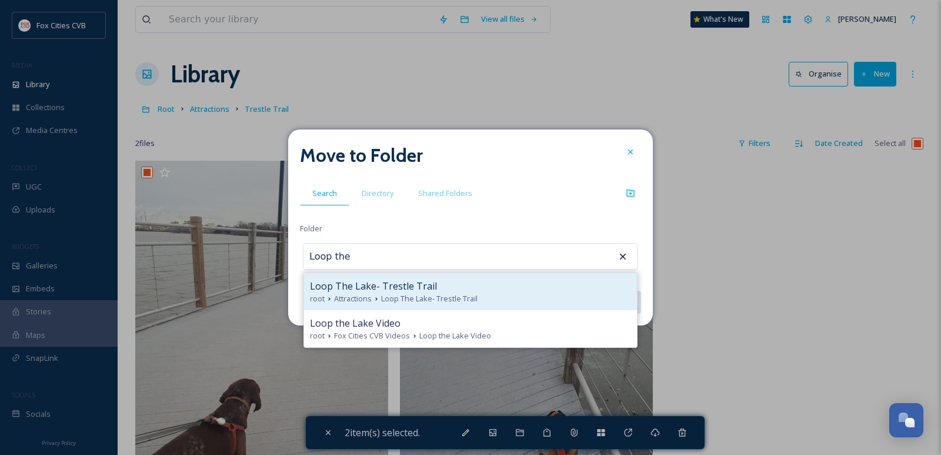
click at [402, 278] on div "Loop The Lake- Trestle Trail root Attractions Loop The Lake- Trestle Trail" at bounding box center [470, 291] width 333 height 37
type input "Loop The Lake- Trestle Trail"
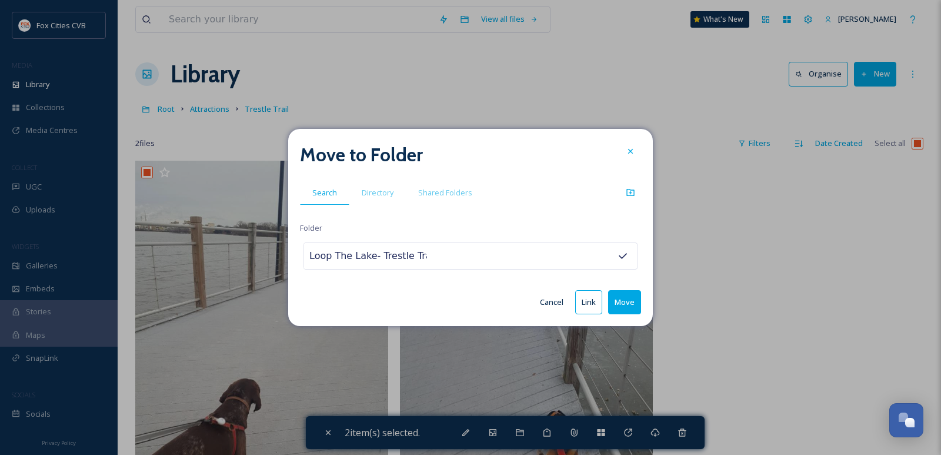
click at [634, 309] on button "Move" at bounding box center [624, 302] width 33 height 24
checkbox input "false"
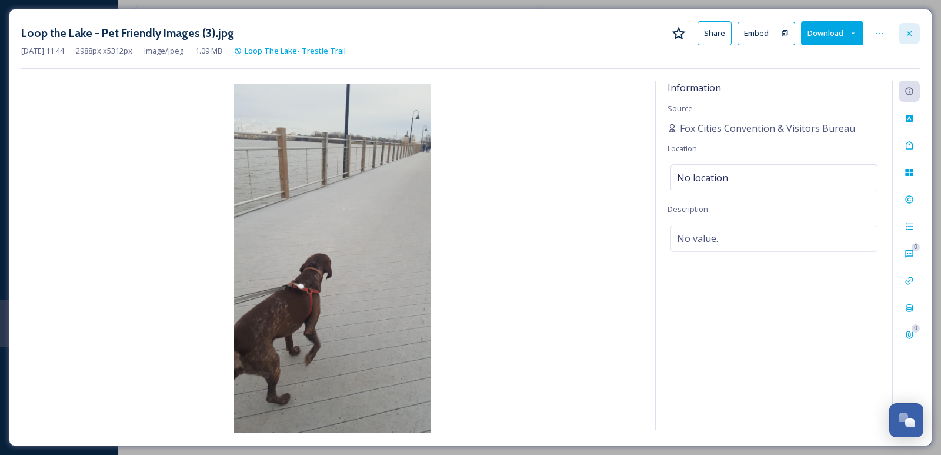
click at [905, 31] on icon at bounding box center [909, 33] width 9 height 9
click at [905, 29] on icon at bounding box center [909, 33] width 9 height 9
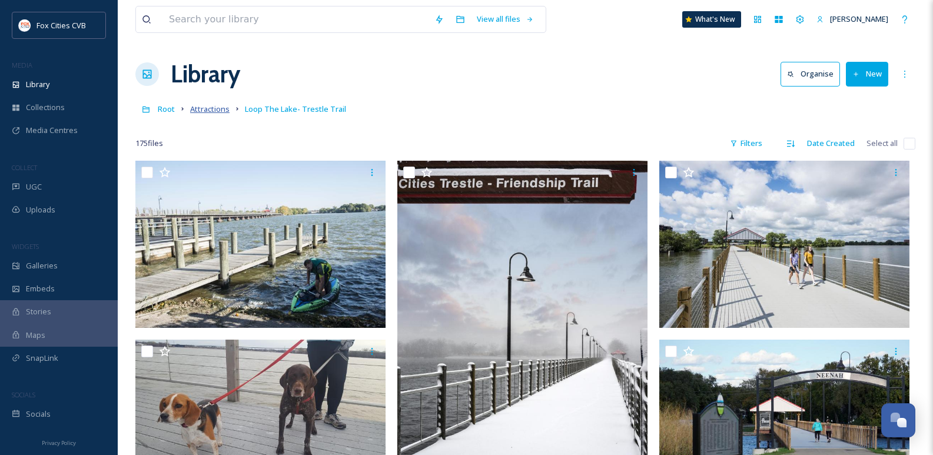
click at [223, 110] on span "Attractions" at bounding box center [209, 109] width 39 height 11
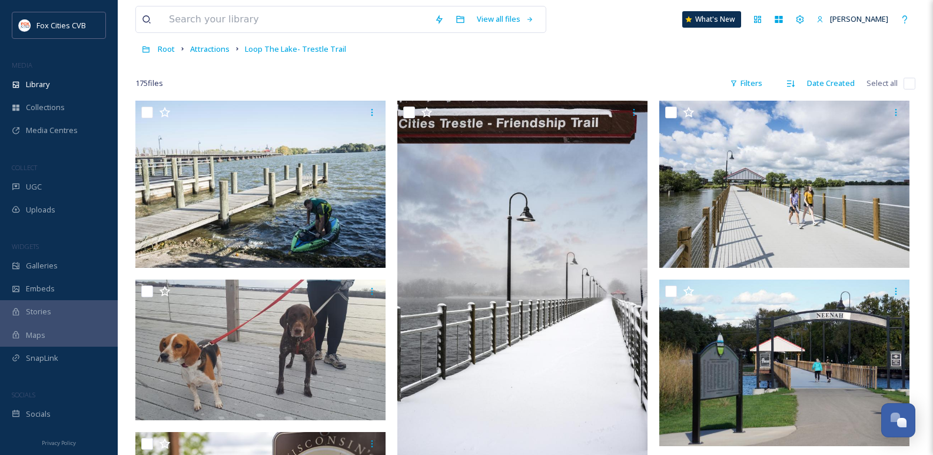
scroll to position [59, 0]
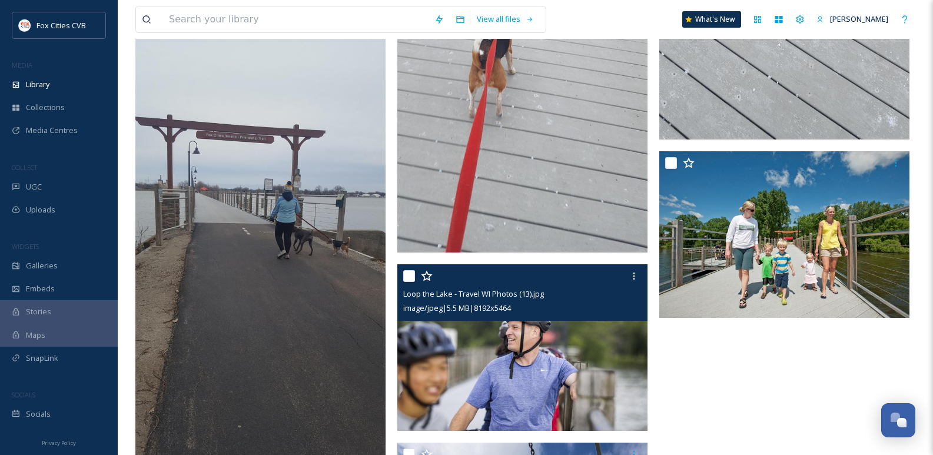
scroll to position [16599, 0]
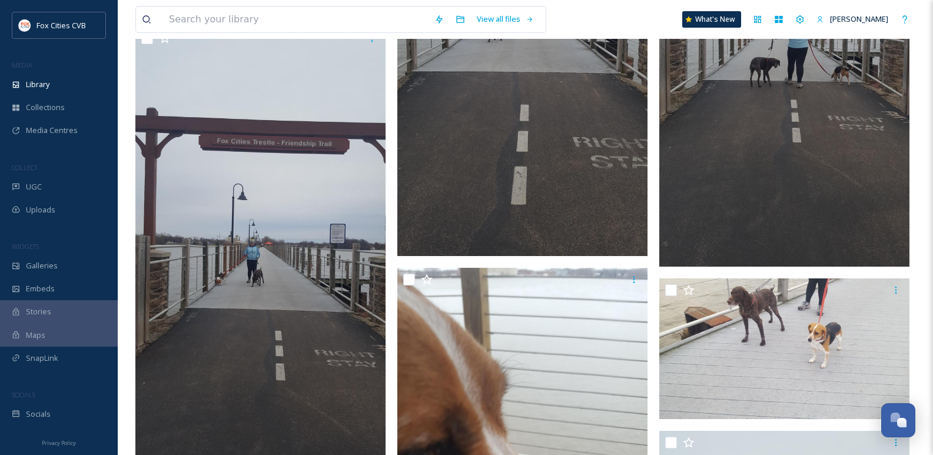
scroll to position [13187, 0]
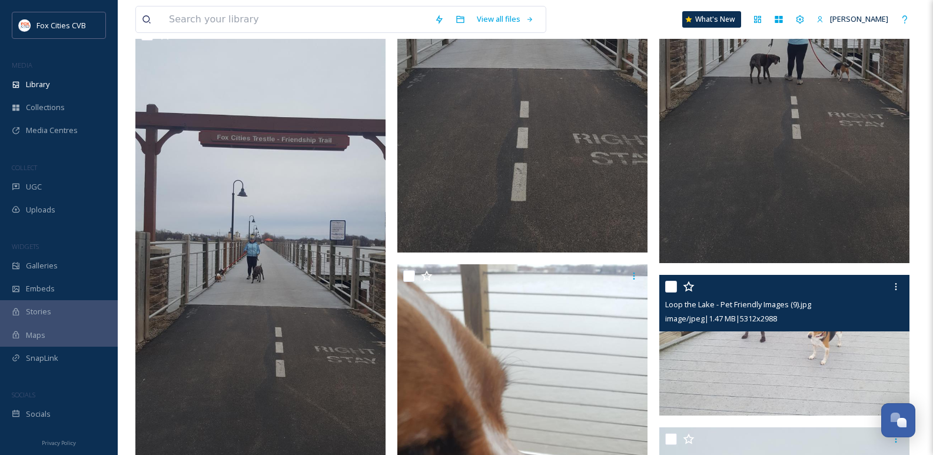
click at [779, 344] on img at bounding box center [784, 345] width 250 height 141
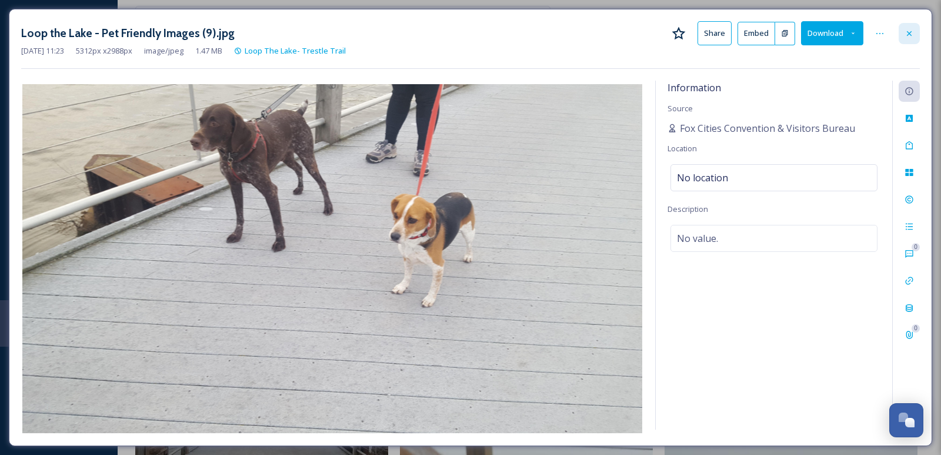
click at [905, 31] on icon at bounding box center [909, 33] width 9 height 9
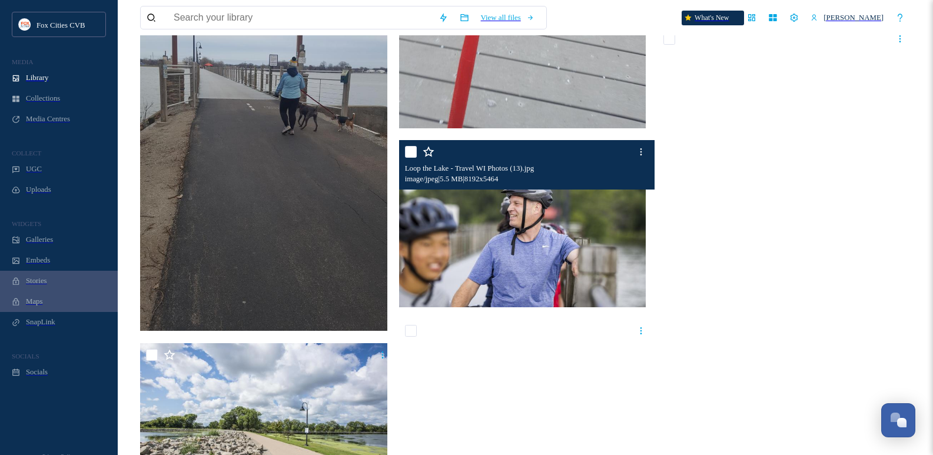
scroll to position [16717, 0]
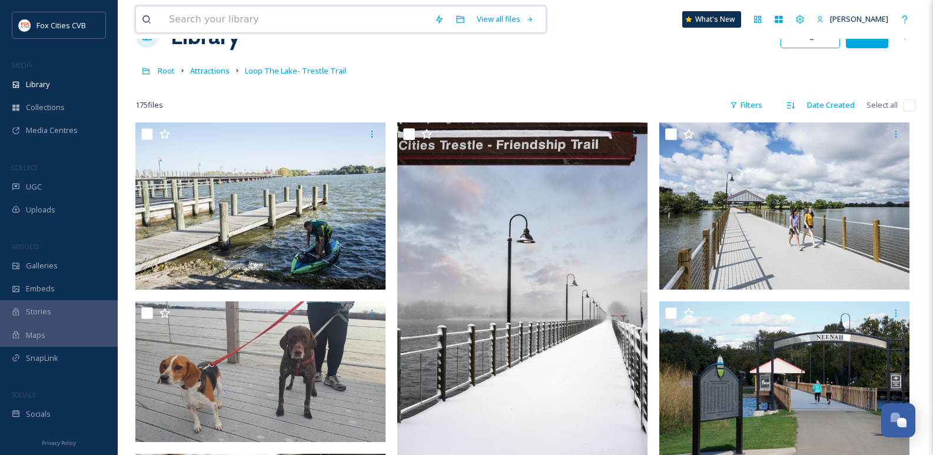
scroll to position [59, 0]
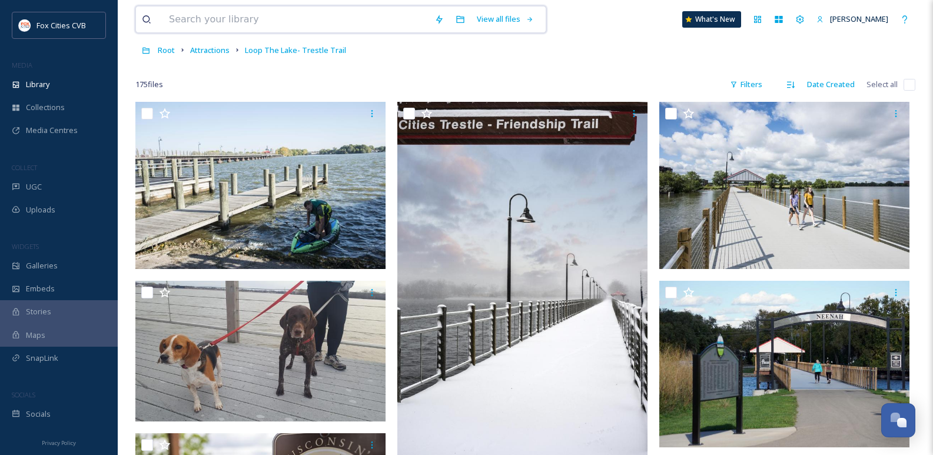
click at [251, 18] on input at bounding box center [295, 19] width 265 height 26
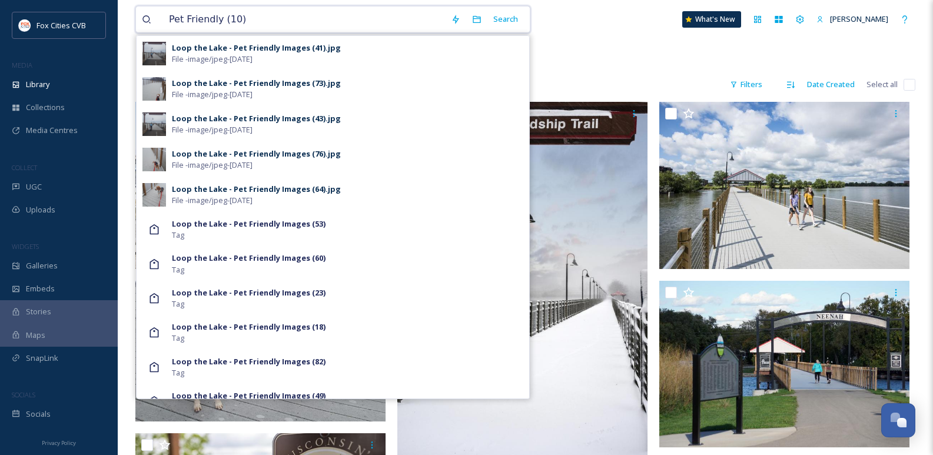
scroll to position [0, 0]
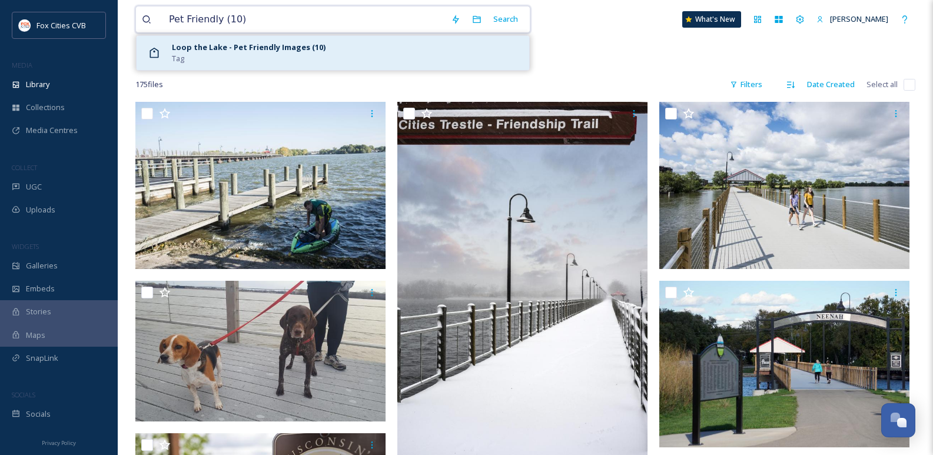
type input "Pet Friendly (10)"
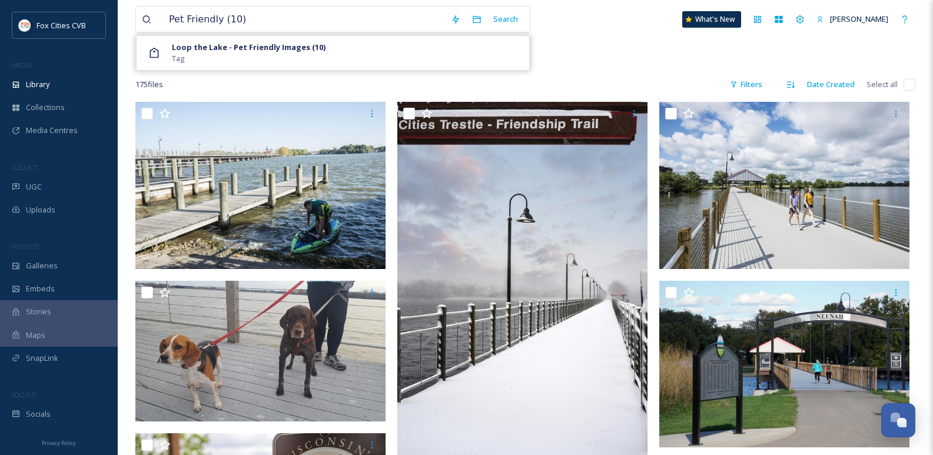
click at [322, 58] on div "Loop the Lake - Pet Friendly Images (10) Tag" at bounding box center [347, 53] width 351 height 22
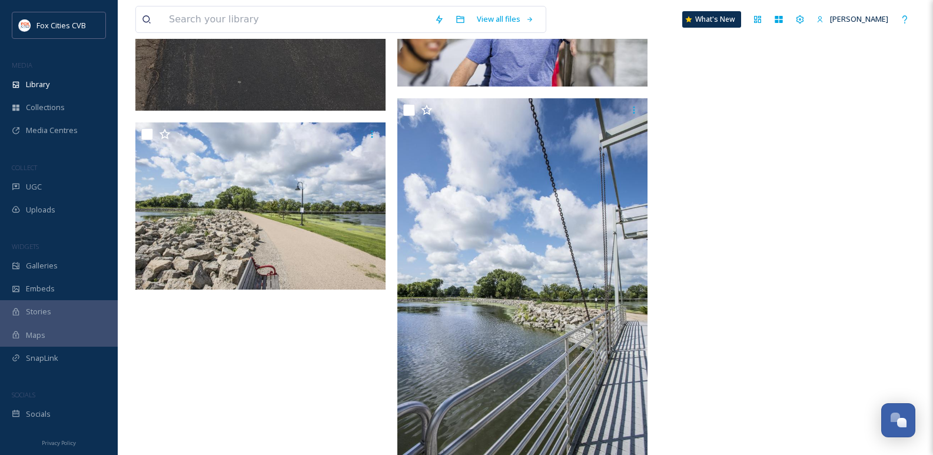
scroll to position [16952, 0]
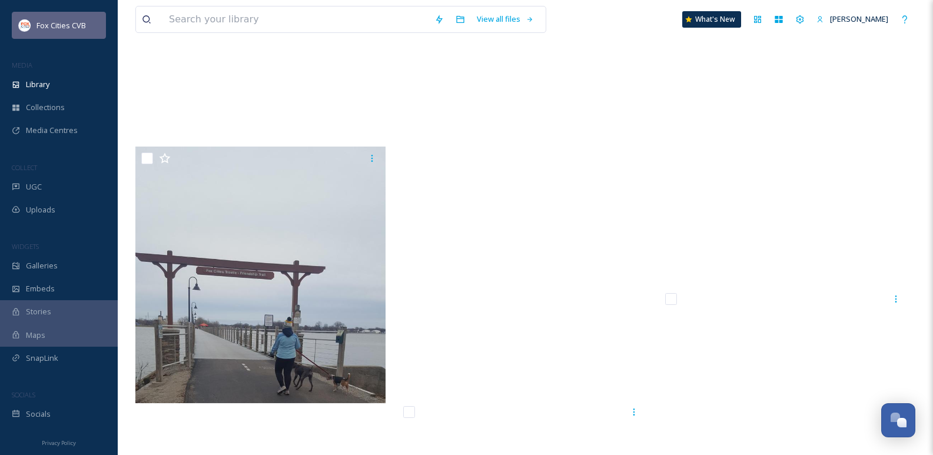
scroll to position [16482, 0]
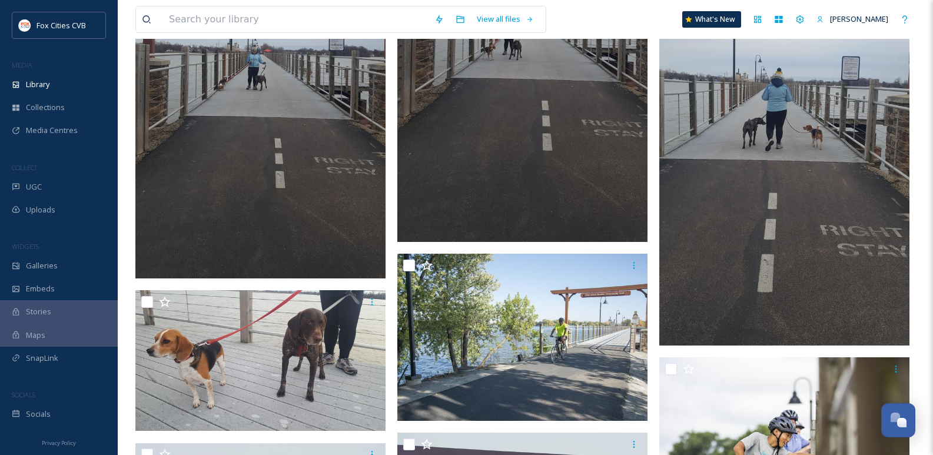
scroll to position [4597, 0]
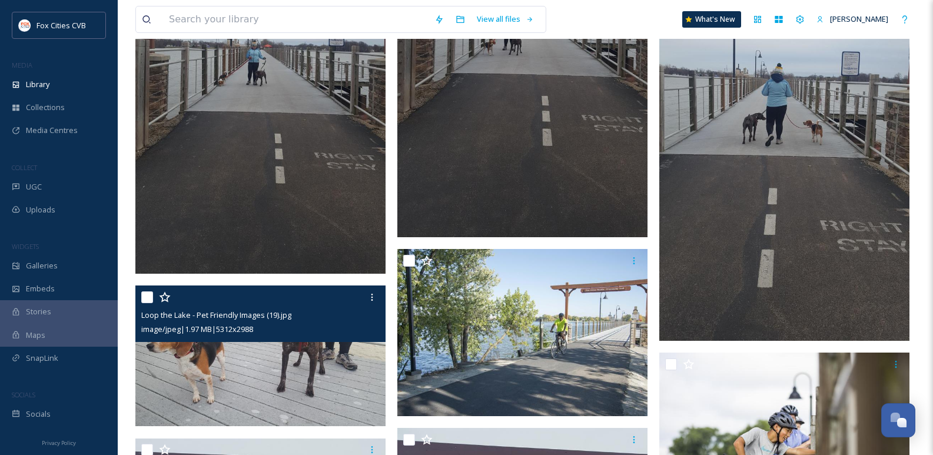
click at [309, 359] on img at bounding box center [260, 355] width 250 height 141
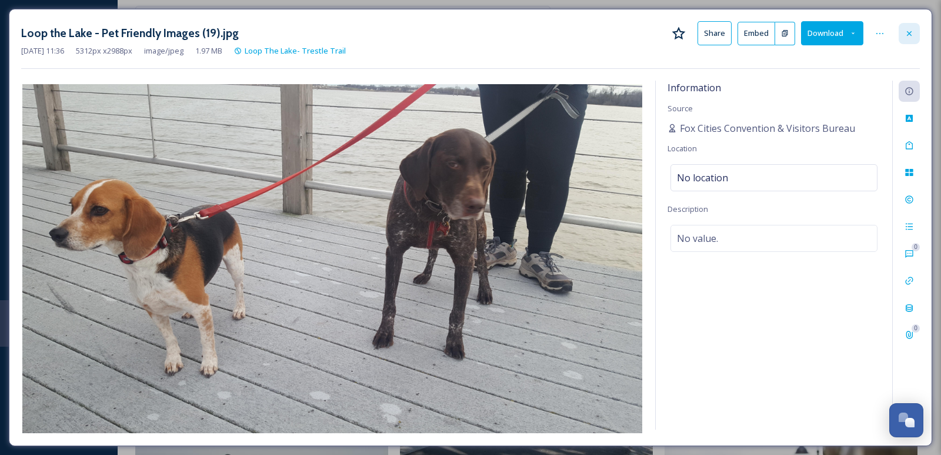
click at [913, 31] on icon at bounding box center [909, 33] width 9 height 9
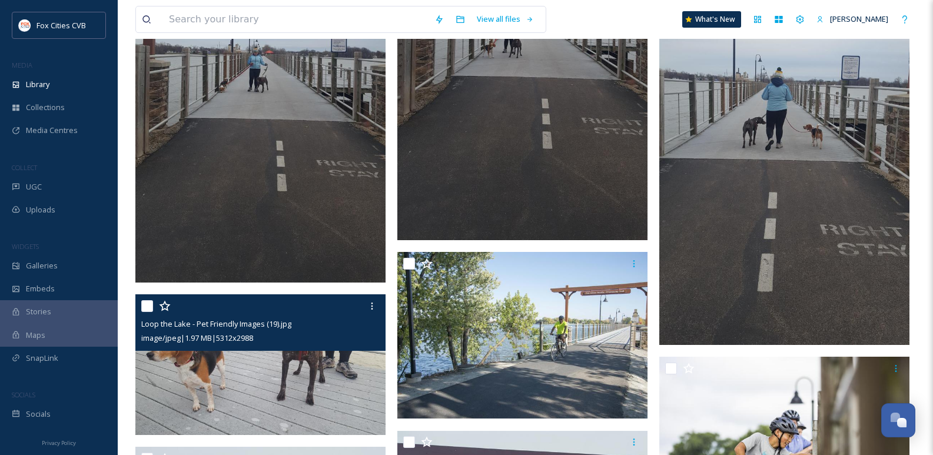
scroll to position [4637, 0]
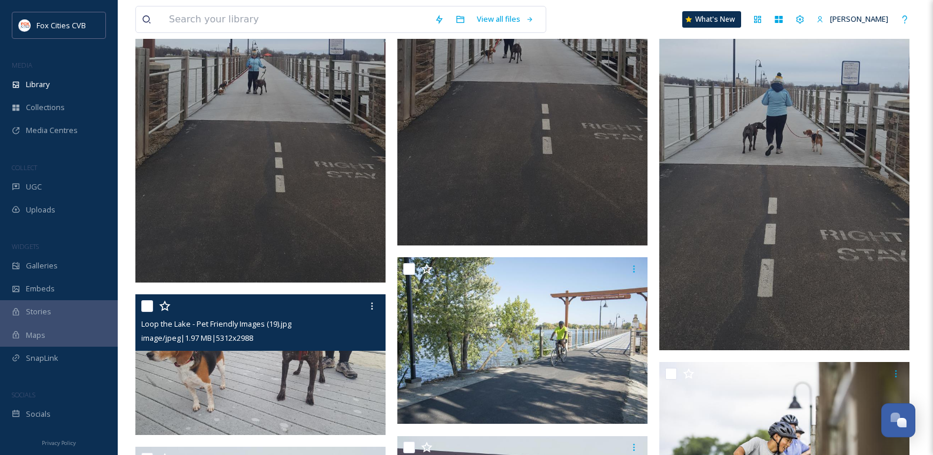
click at [287, 380] on img at bounding box center [260, 364] width 250 height 141
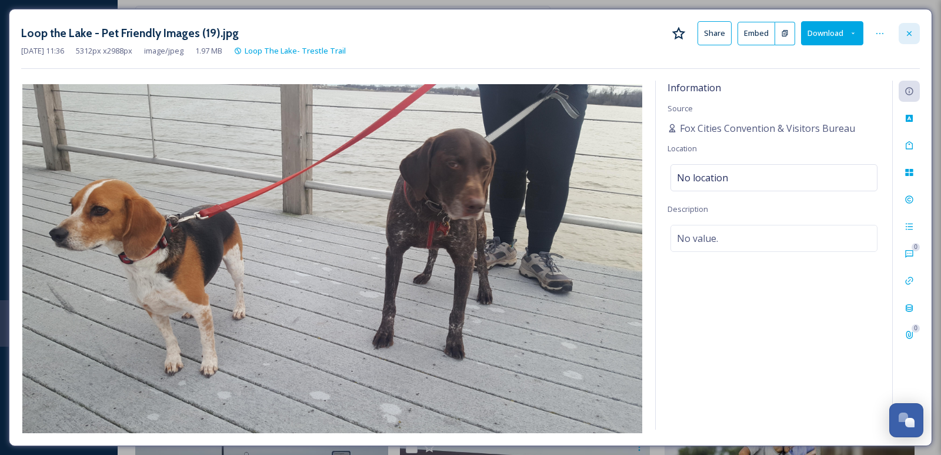
click at [910, 32] on icon at bounding box center [909, 33] width 9 height 9
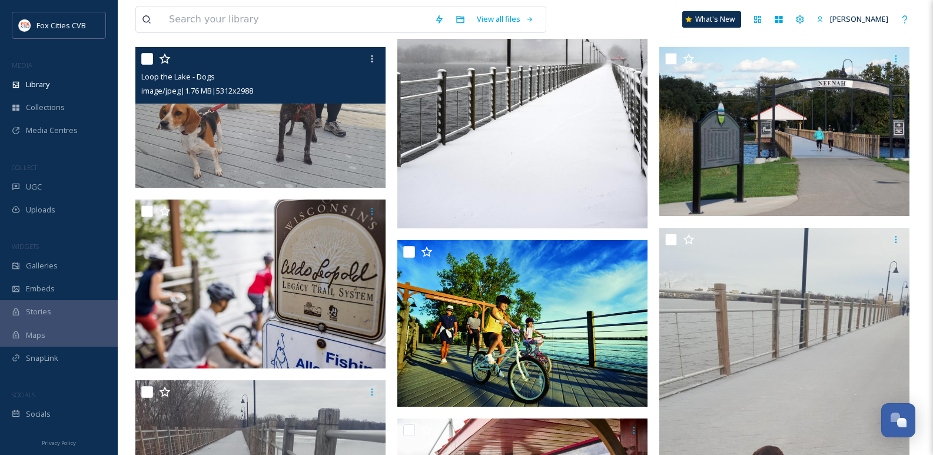
scroll to position [235, 0]
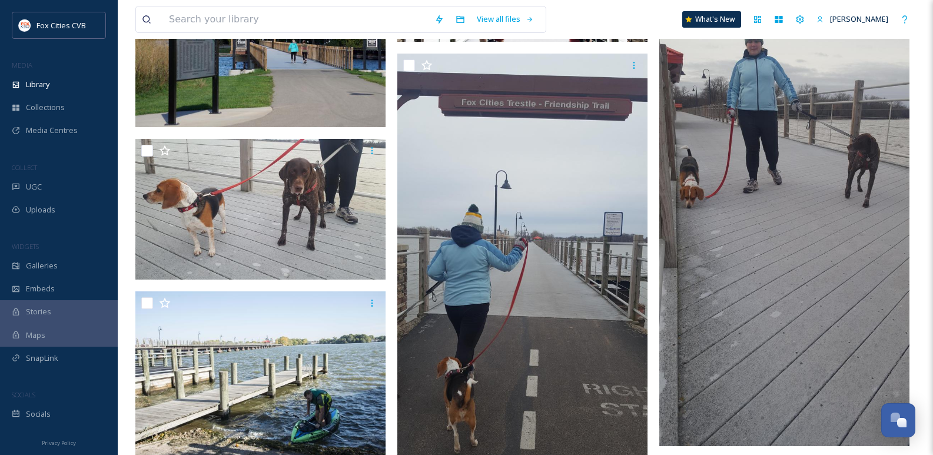
scroll to position [2000, 0]
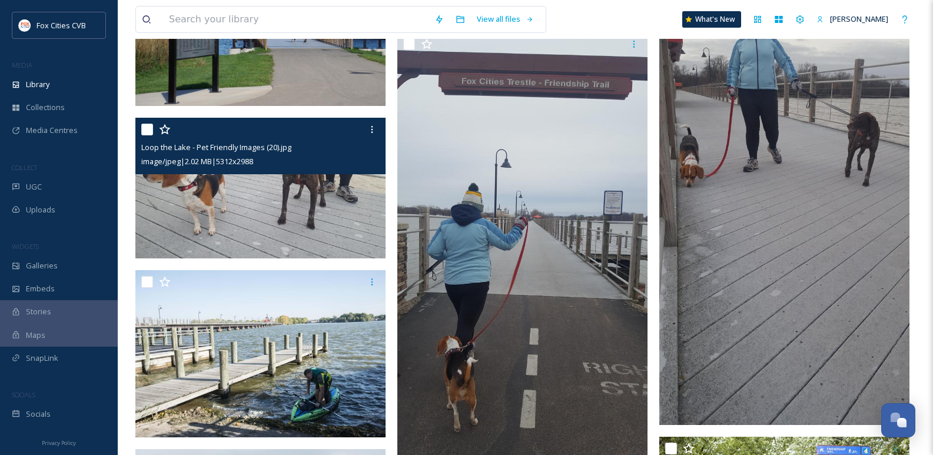
click at [254, 168] on div "image/jpeg | 2.02 MB | 5312 x 2988" at bounding box center [261, 161] width 241 height 14
click at [197, 197] on img at bounding box center [260, 188] width 250 height 141
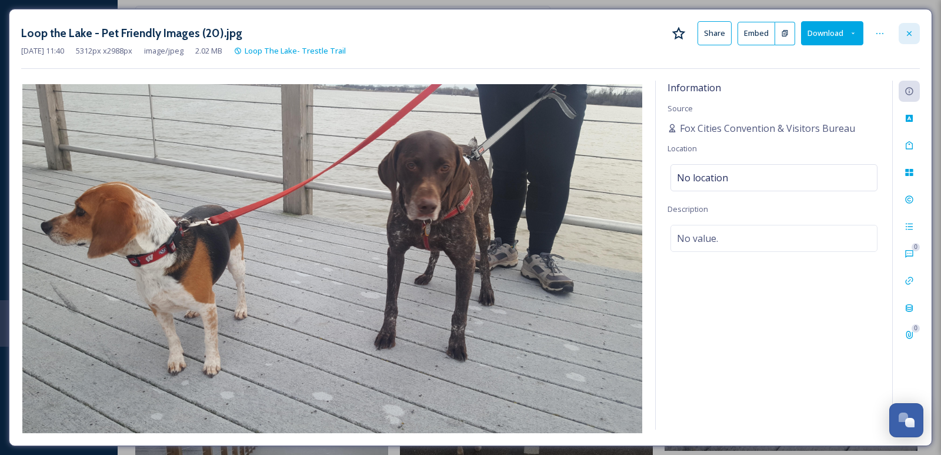
click at [909, 24] on div at bounding box center [909, 33] width 21 height 21
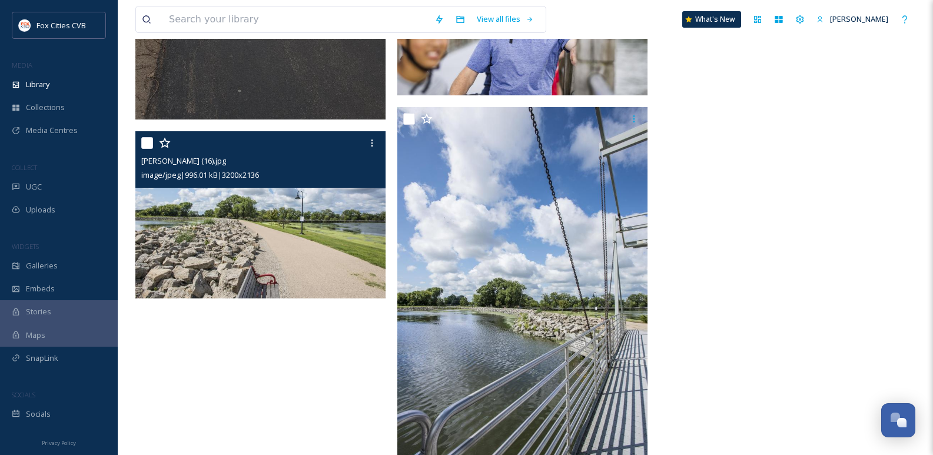
scroll to position [16894, 0]
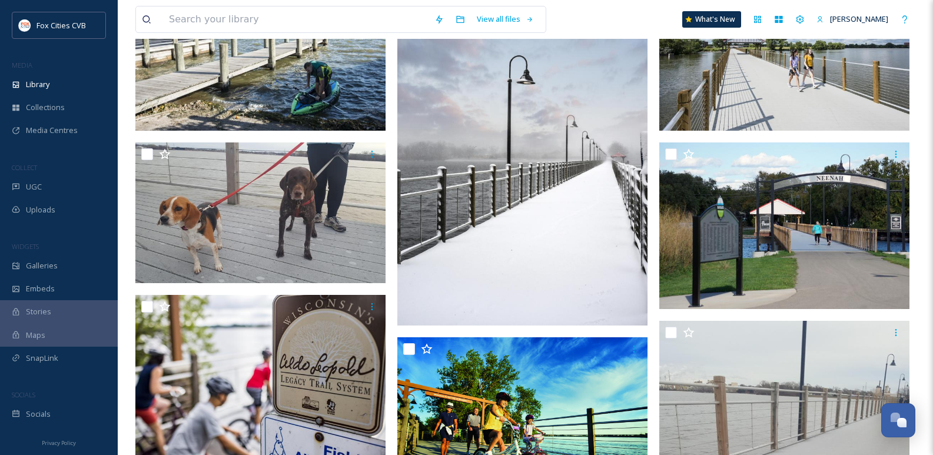
scroll to position [177, 0]
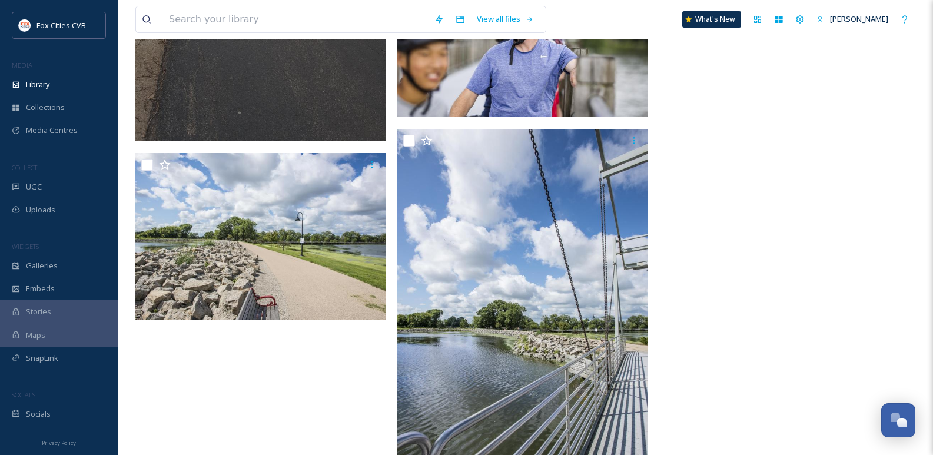
scroll to position [17011, 0]
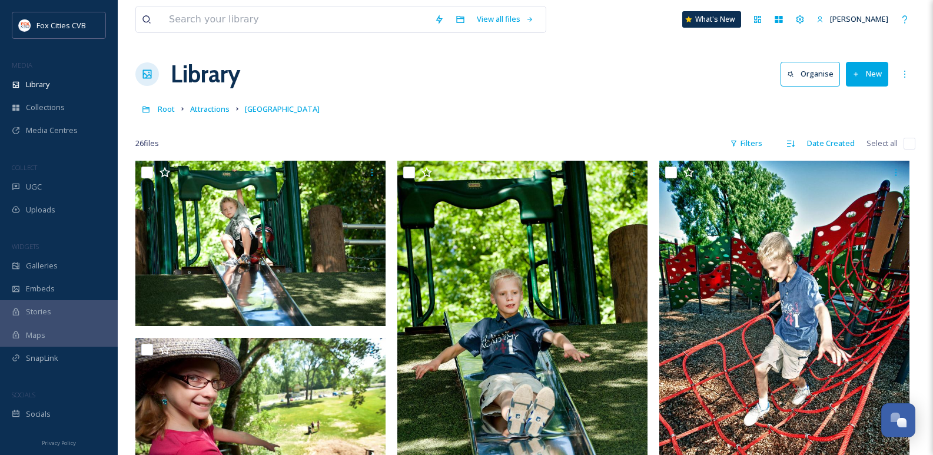
scroll to position [1823, 0]
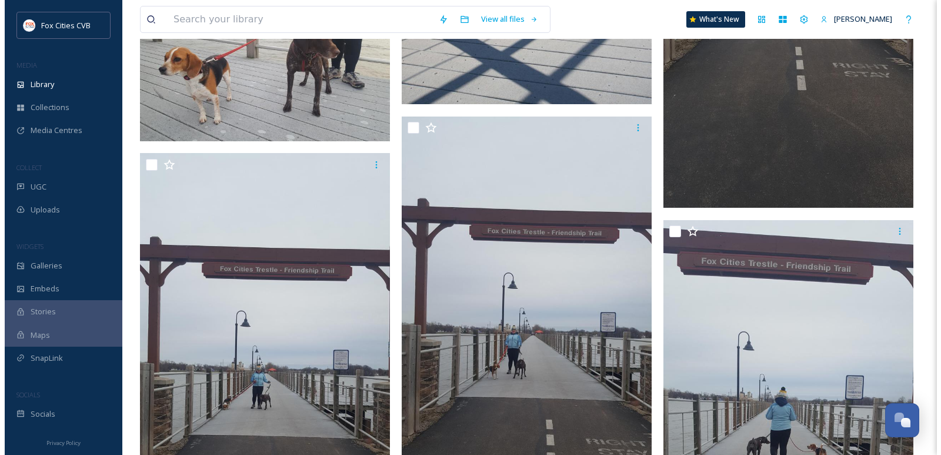
scroll to position [4295, 0]
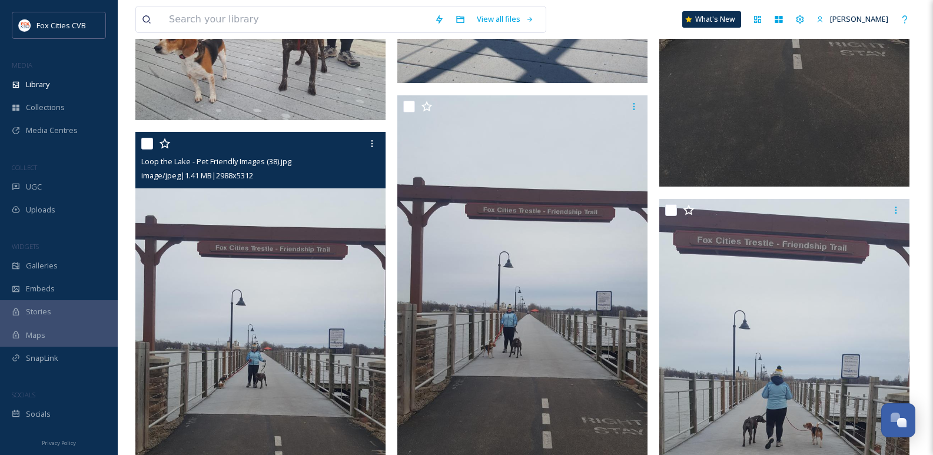
click at [289, 385] on img at bounding box center [260, 354] width 250 height 444
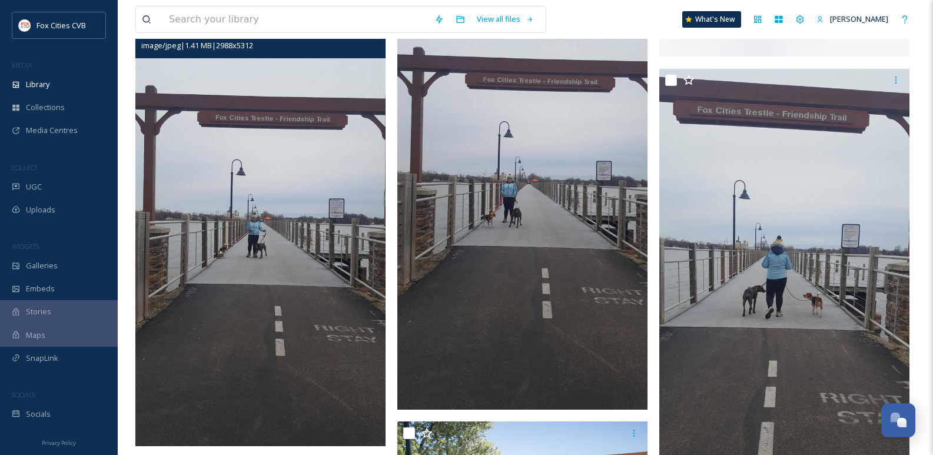
scroll to position [4421, 0]
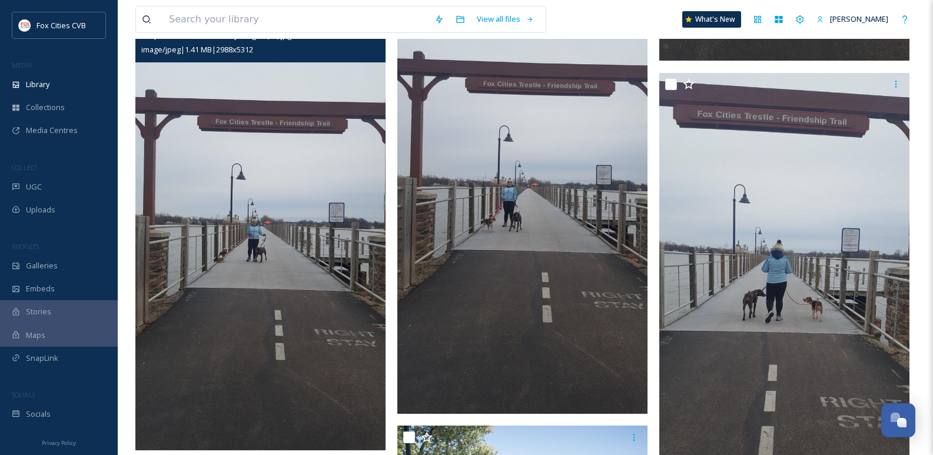
click at [301, 269] on img at bounding box center [260, 228] width 250 height 444
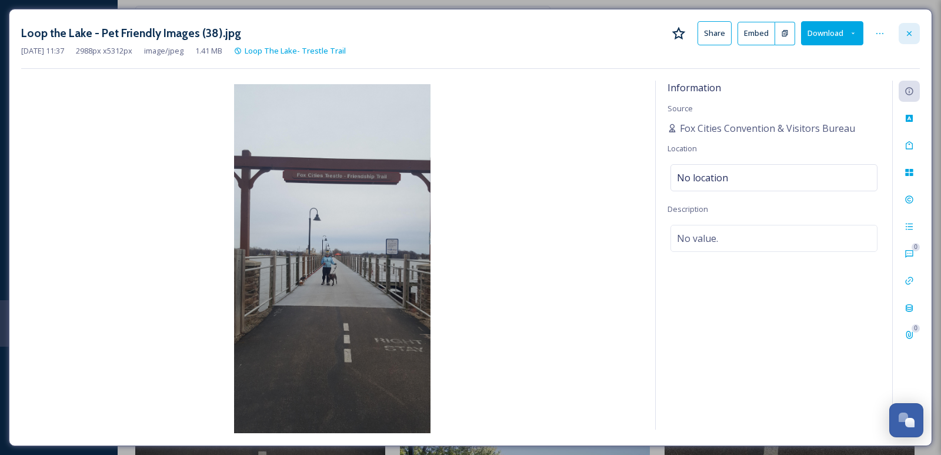
click at [905, 25] on div at bounding box center [909, 33] width 21 height 21
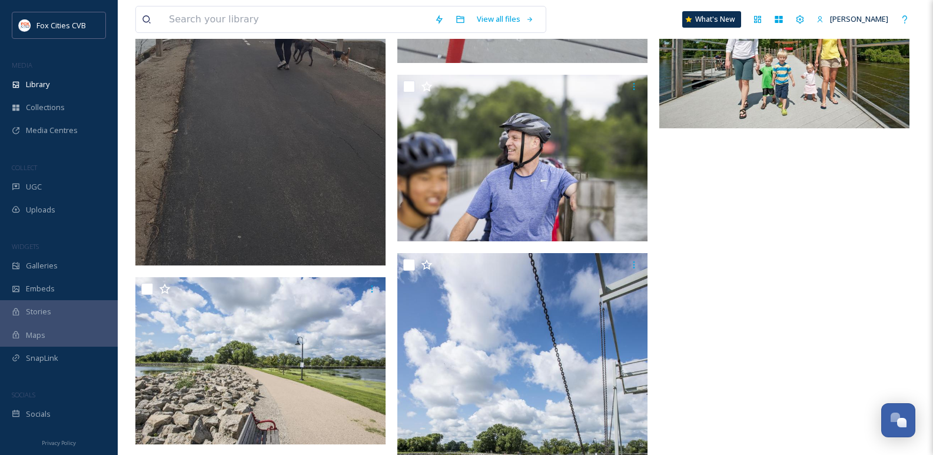
scroll to position [16885, 0]
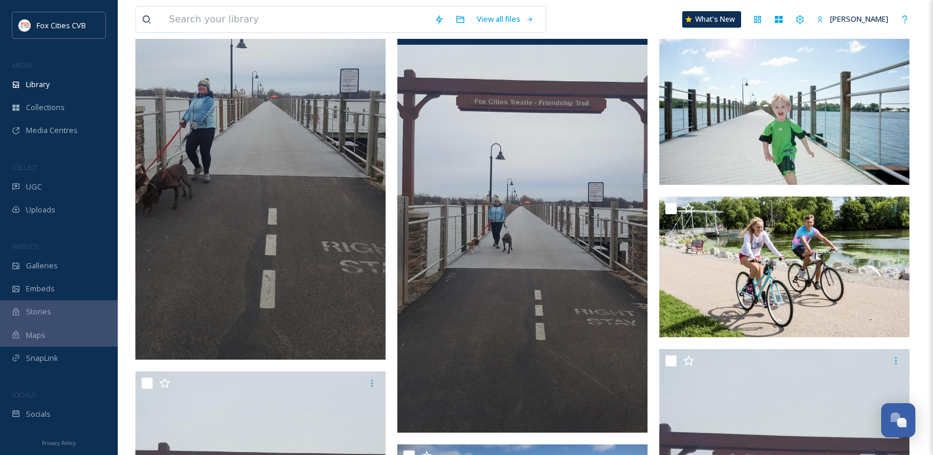
scroll to position [9002, 0]
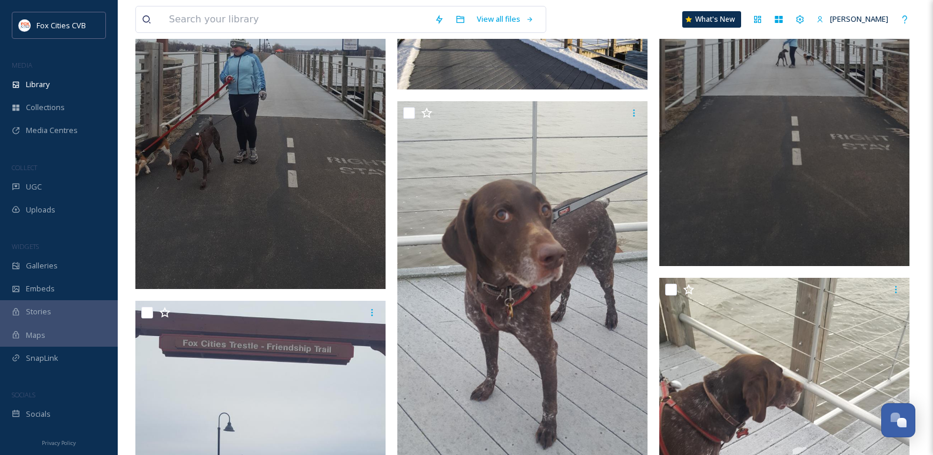
click at [290, 240] on img at bounding box center [260, 66] width 250 height 444
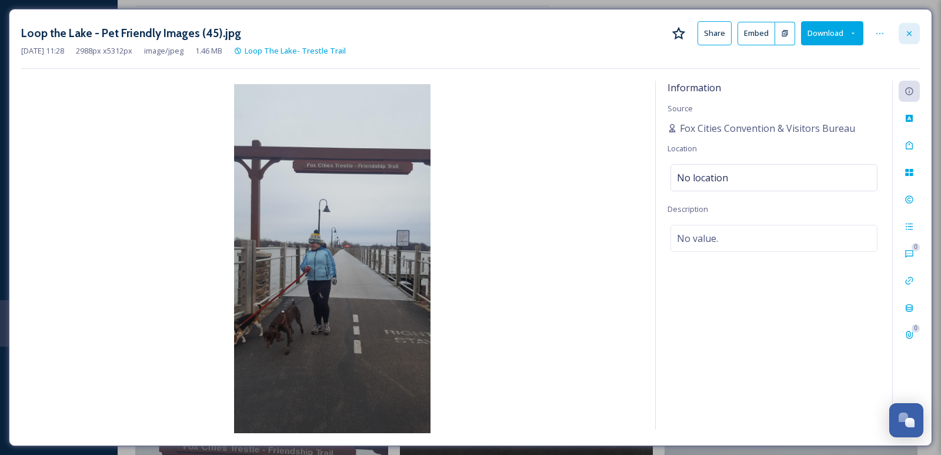
click at [913, 29] on icon at bounding box center [909, 33] width 9 height 9
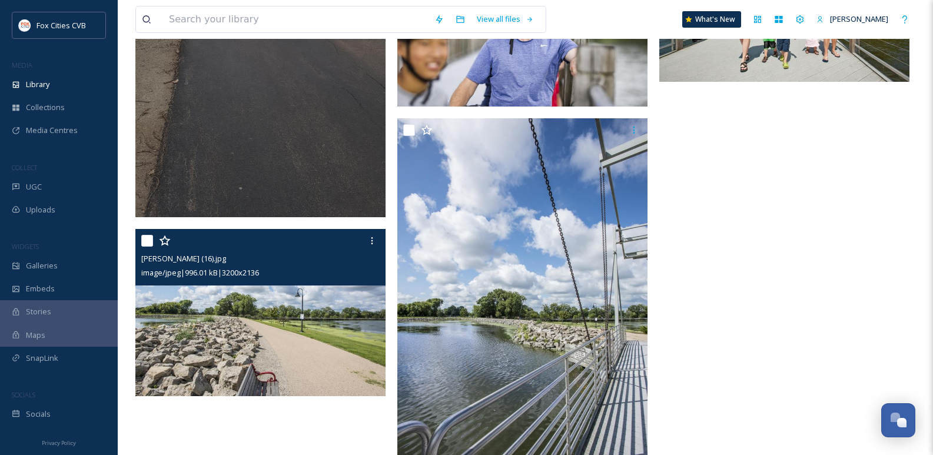
scroll to position [17052, 0]
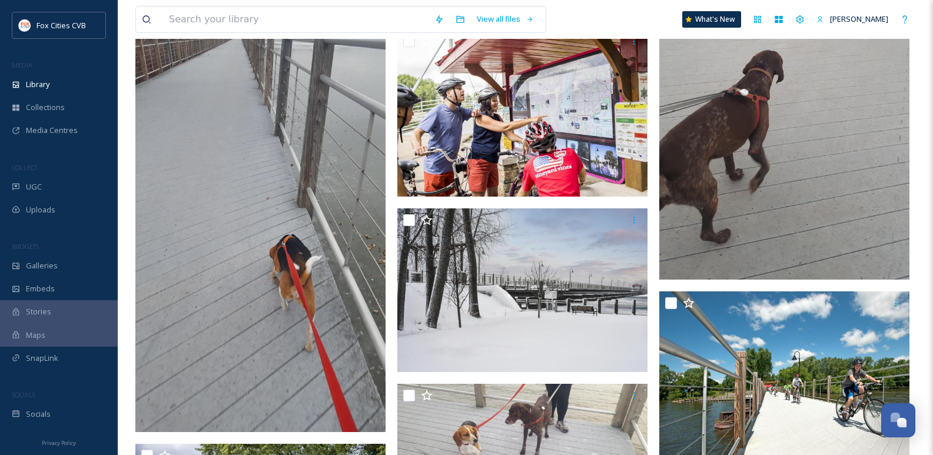
scroll to position [471, 0]
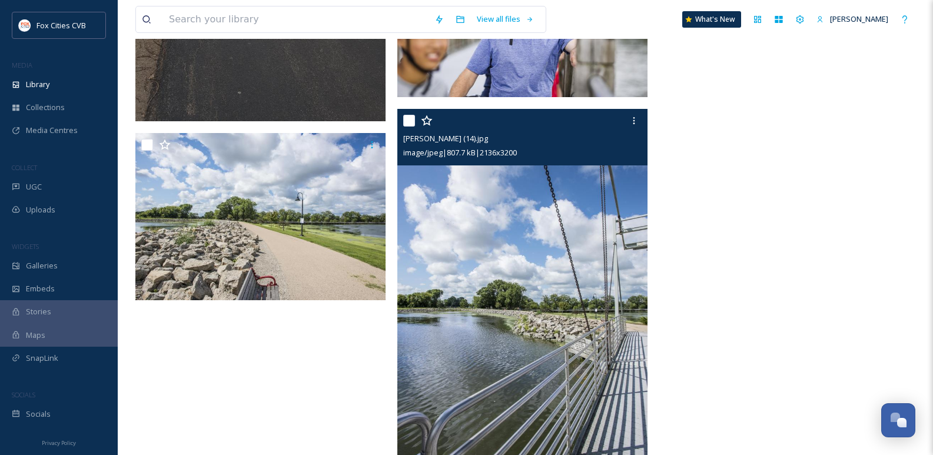
scroll to position [16776, 0]
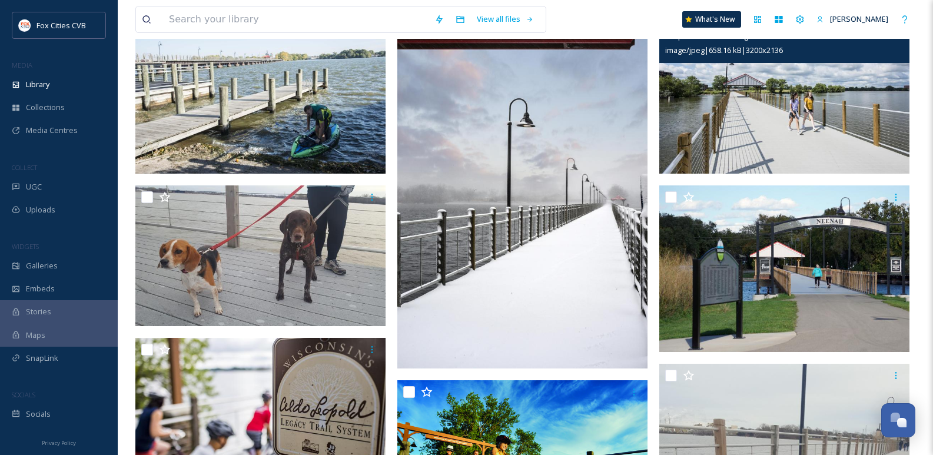
scroll to position [177, 0]
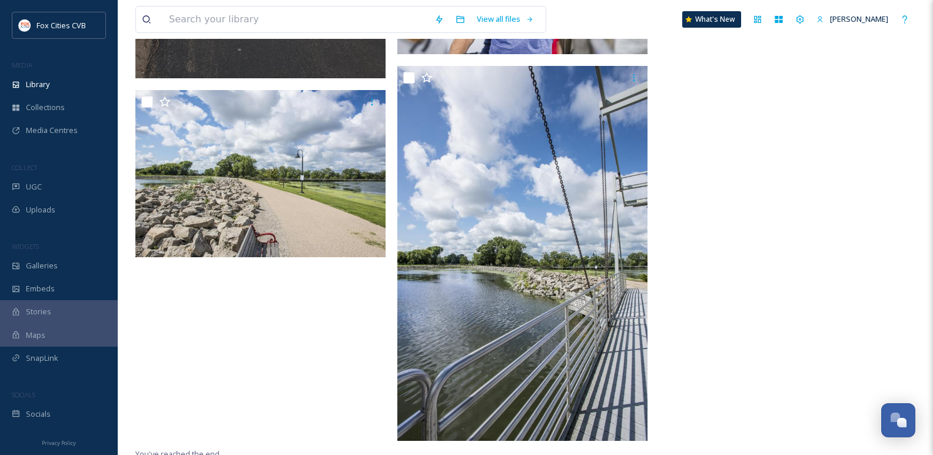
scroll to position [17011, 0]
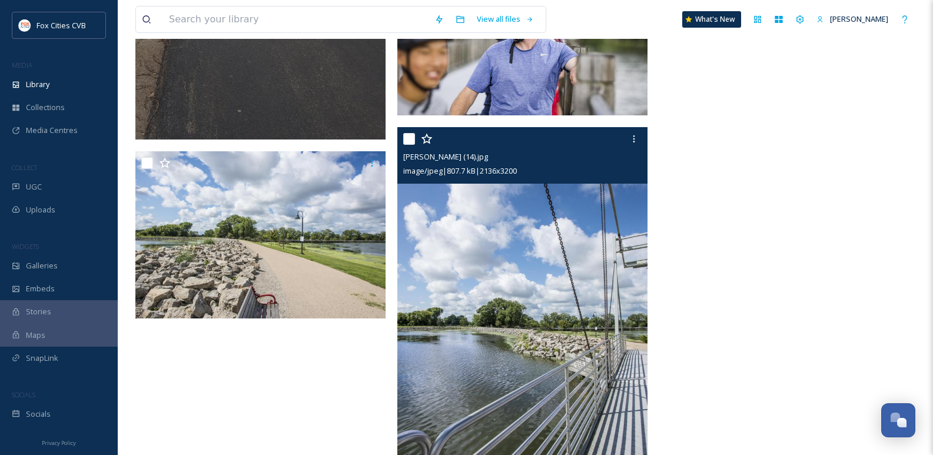
scroll to position [17011, 0]
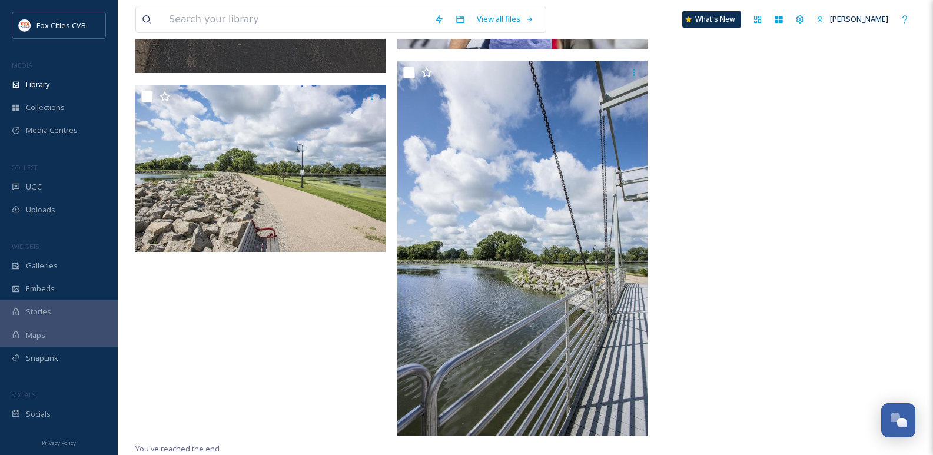
scroll to position [17011, 0]
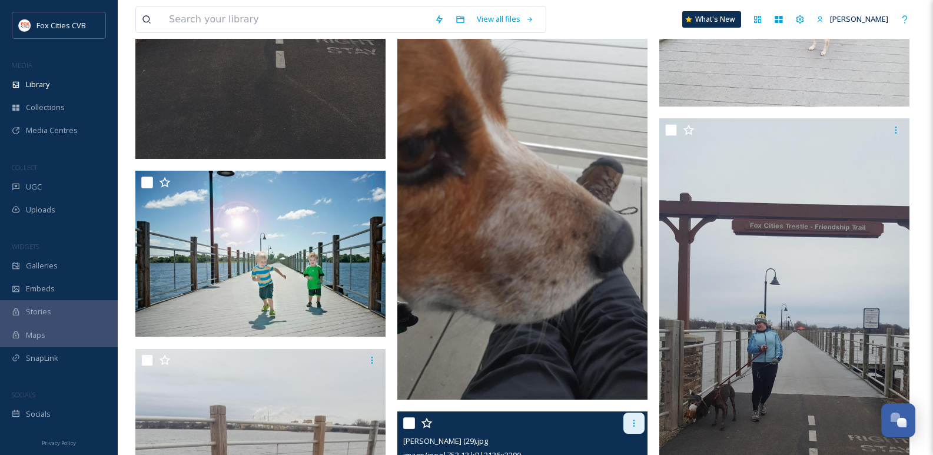
scroll to position [13591, 0]
